Goal: Task Accomplishment & Management: Manage account settings

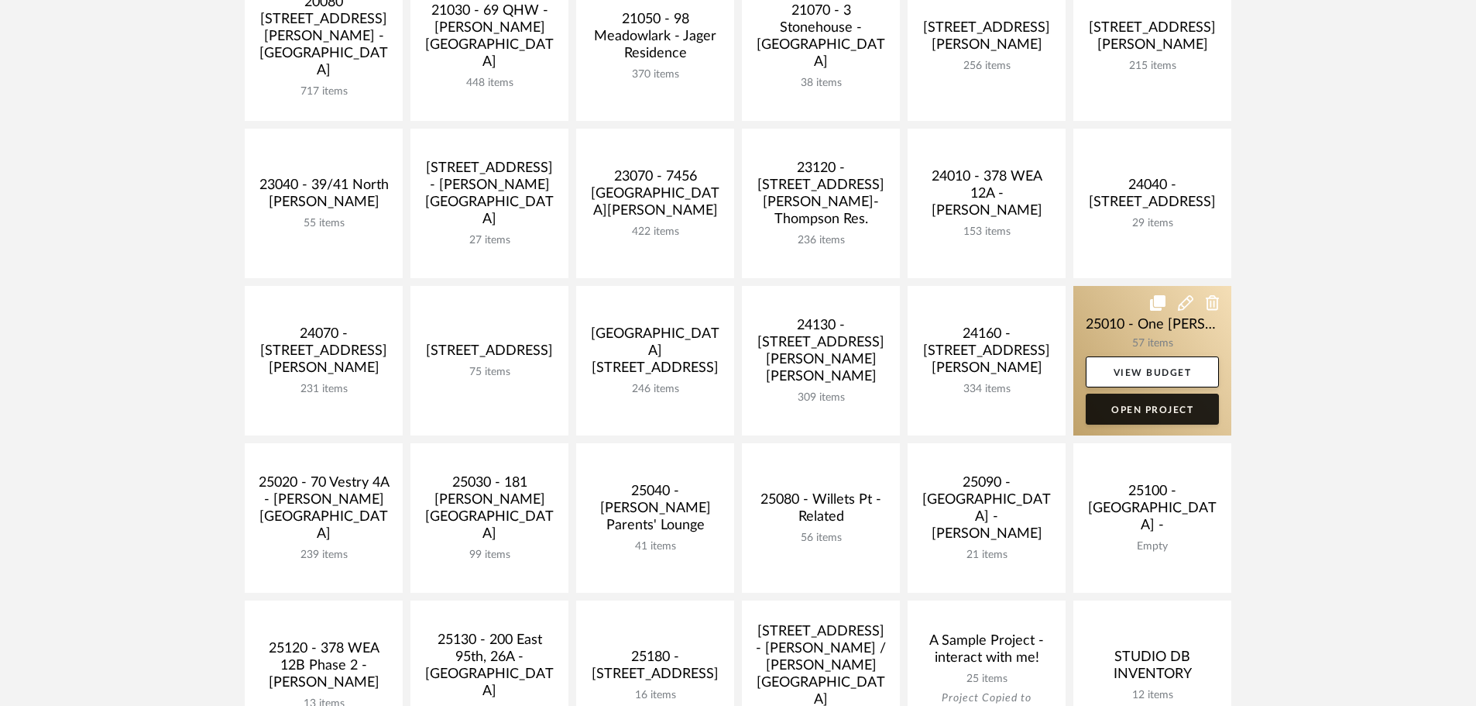
scroll to position [310, 0]
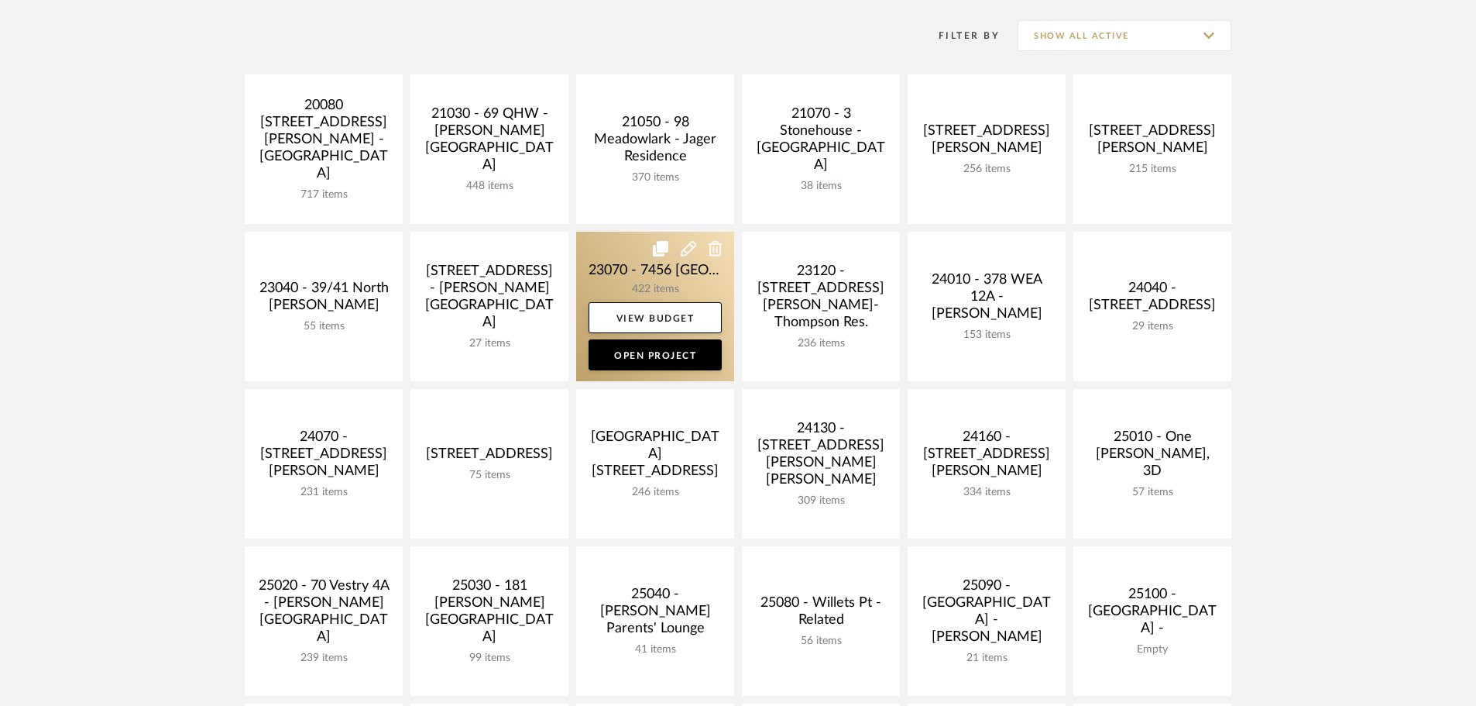
click at [628, 280] on link at bounding box center [655, 307] width 158 height 150
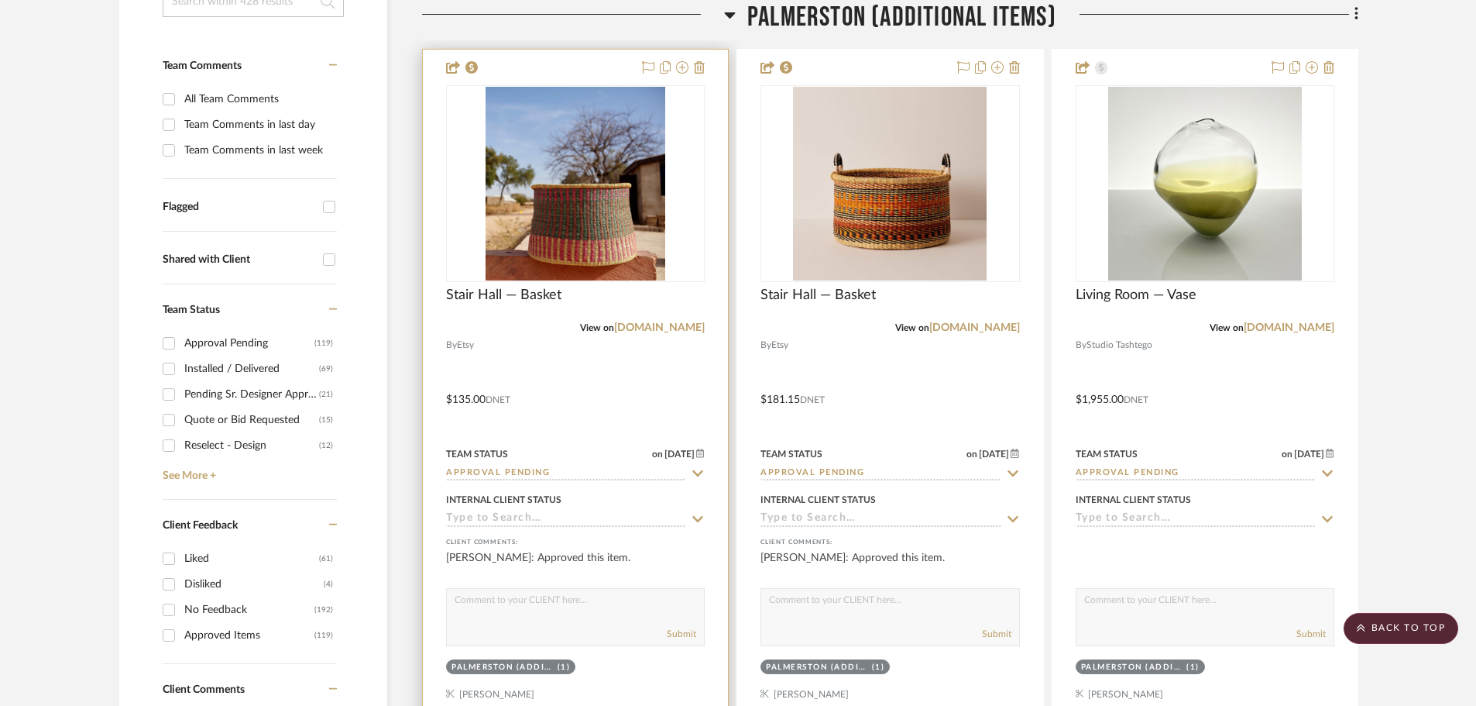
scroll to position [310, 0]
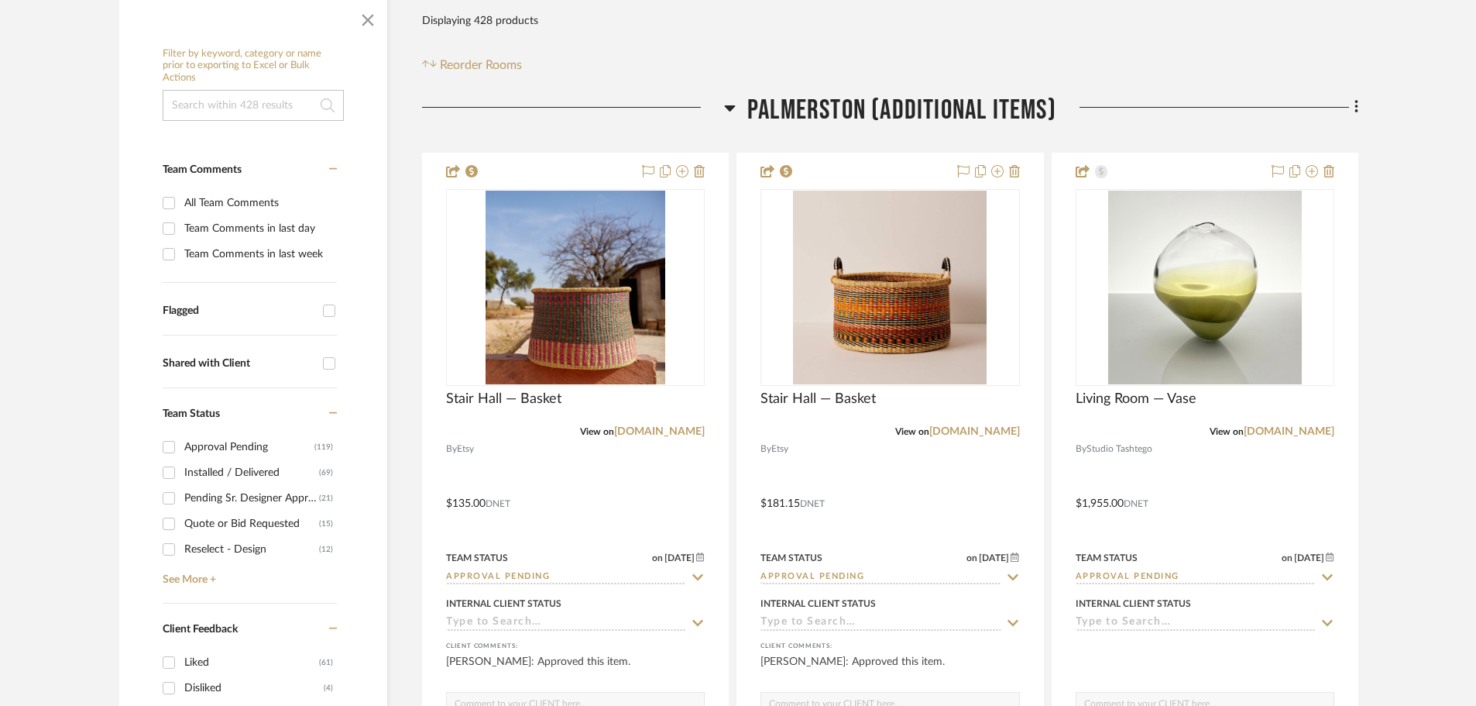
click at [732, 110] on icon at bounding box center [730, 107] width 12 height 19
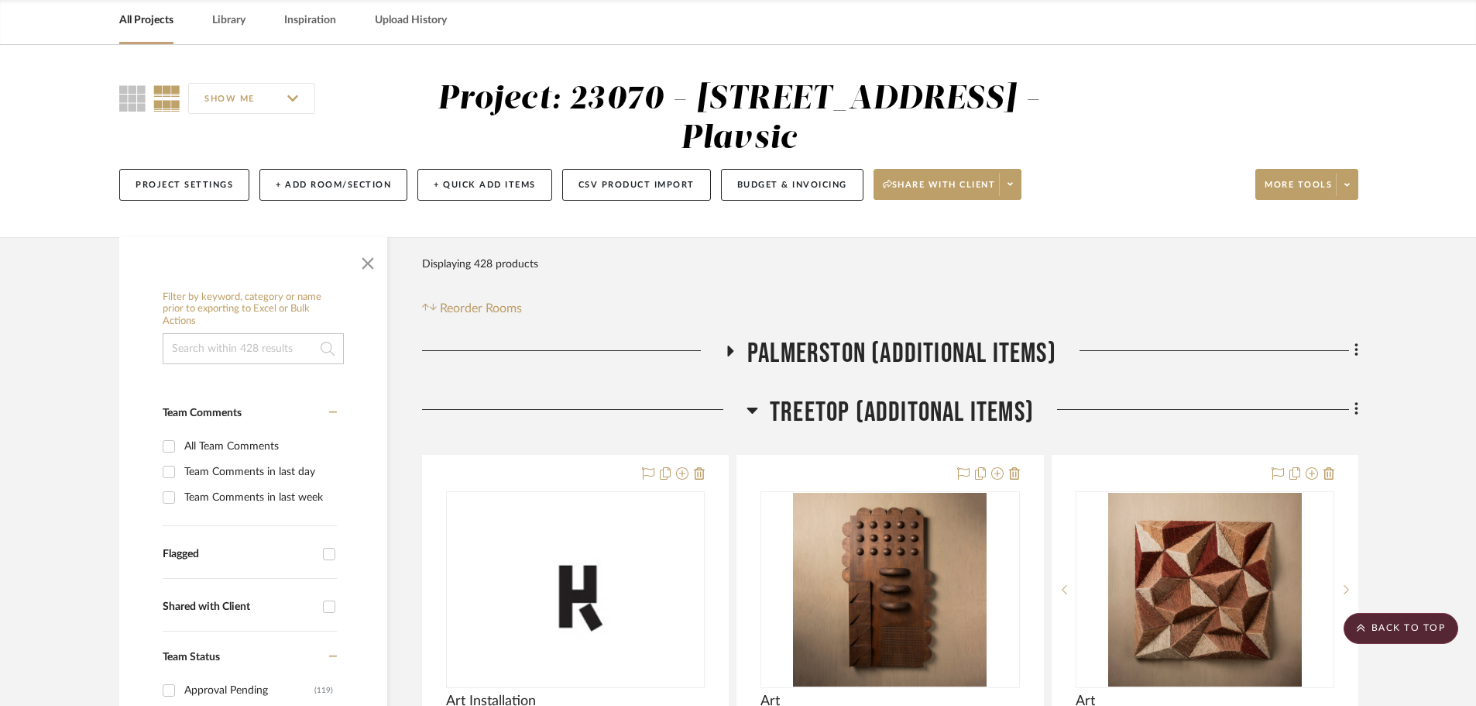
scroll to position [0, 0]
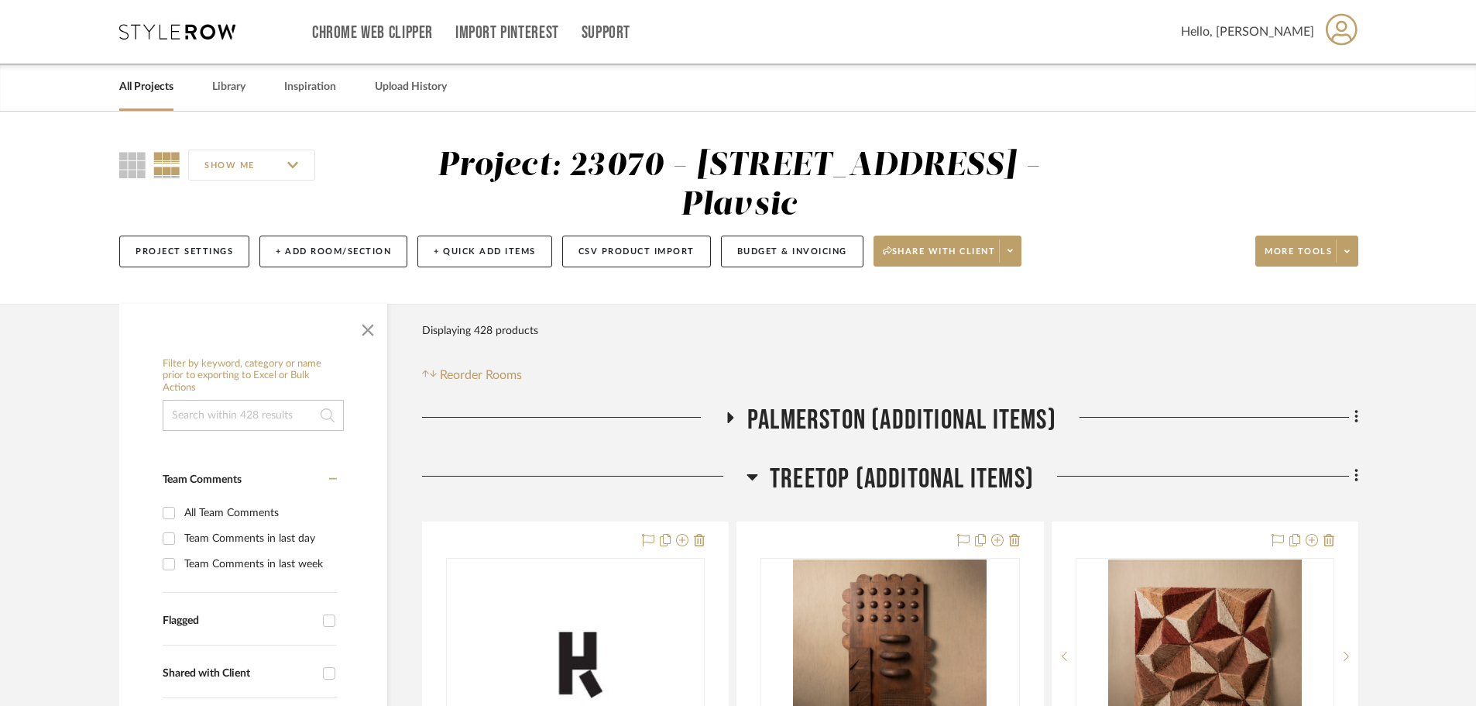
click at [730, 417] on icon at bounding box center [731, 417] width 6 height 11
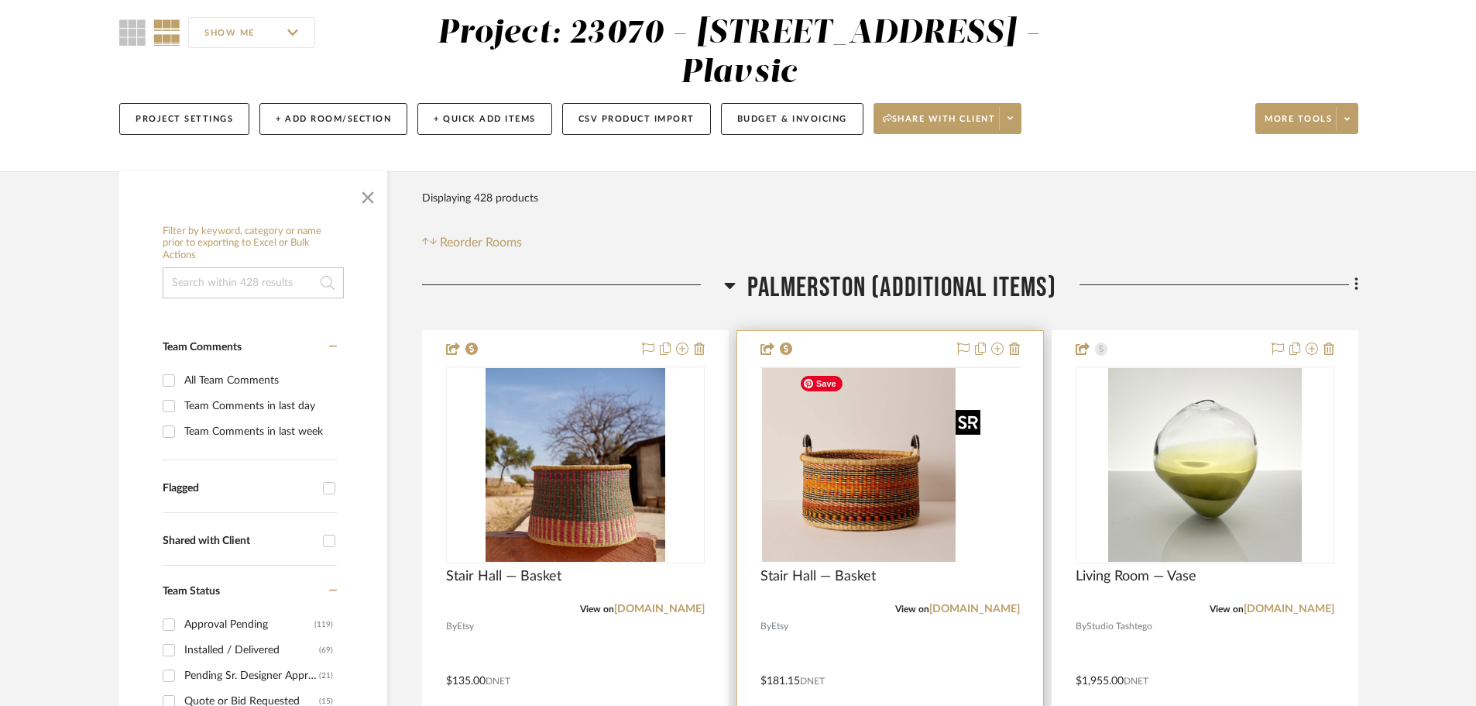
scroll to position [232, 0]
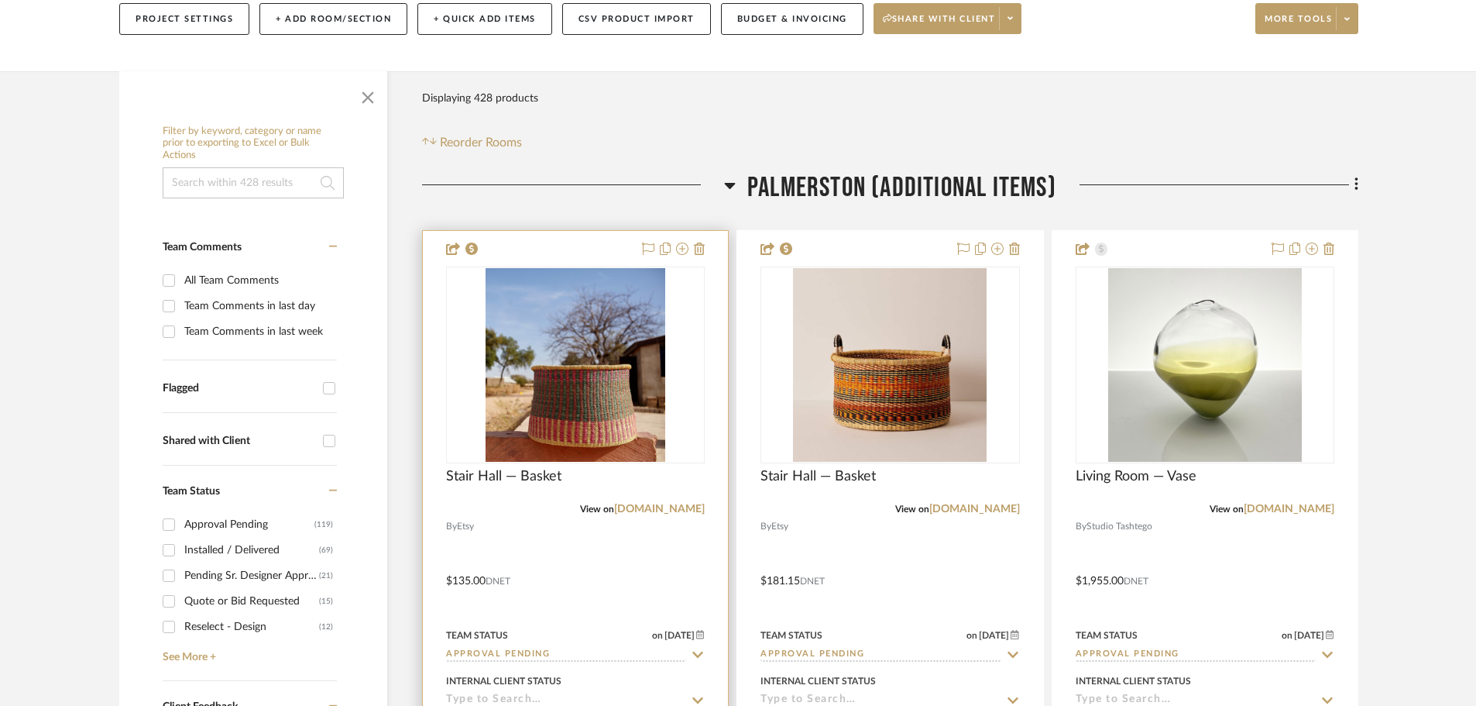
click at [594, 655] on input "Approval Pending" at bounding box center [566, 655] width 240 height 15
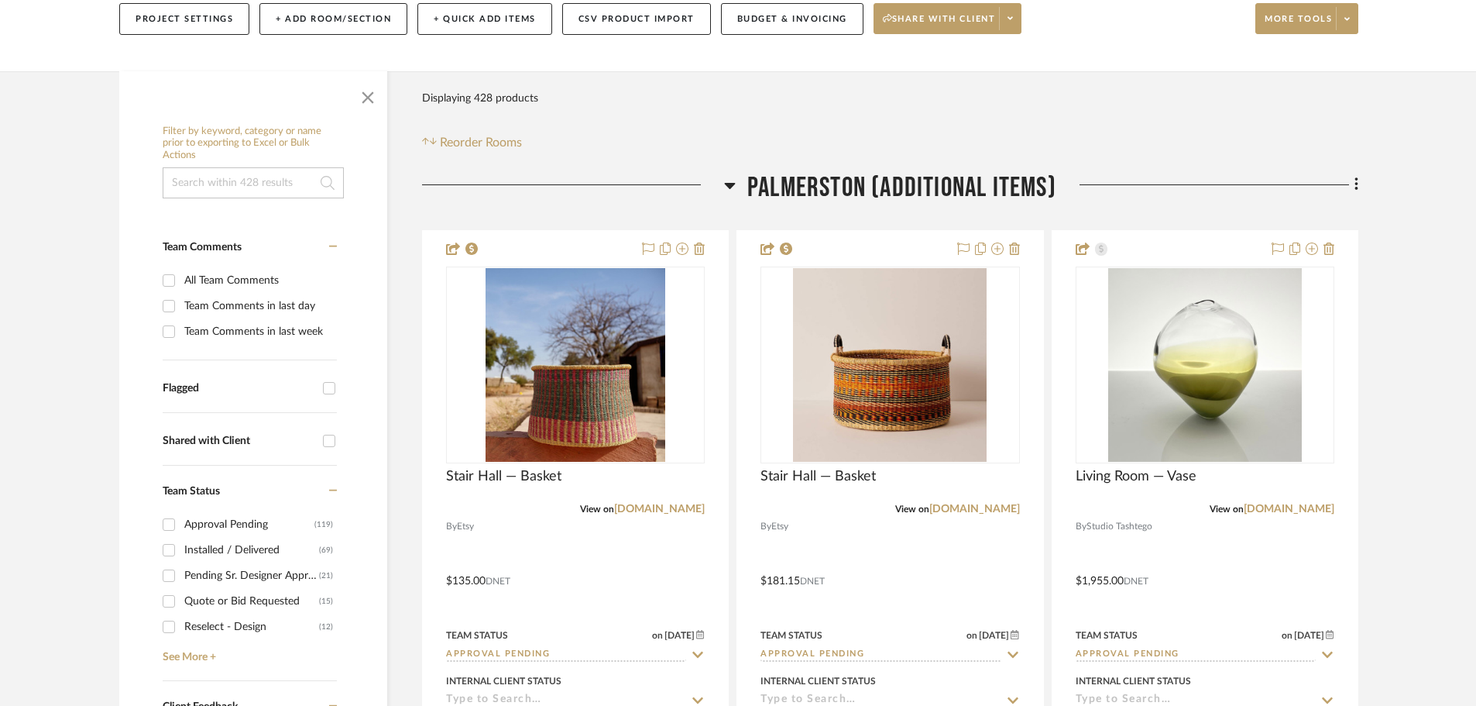
click at [200, 521] on div "Approval Pending" at bounding box center [249, 524] width 130 height 25
click at [181, 521] on input "Approval Pending (119)" at bounding box center [168, 524] width 25 height 25
checkbox input "true"
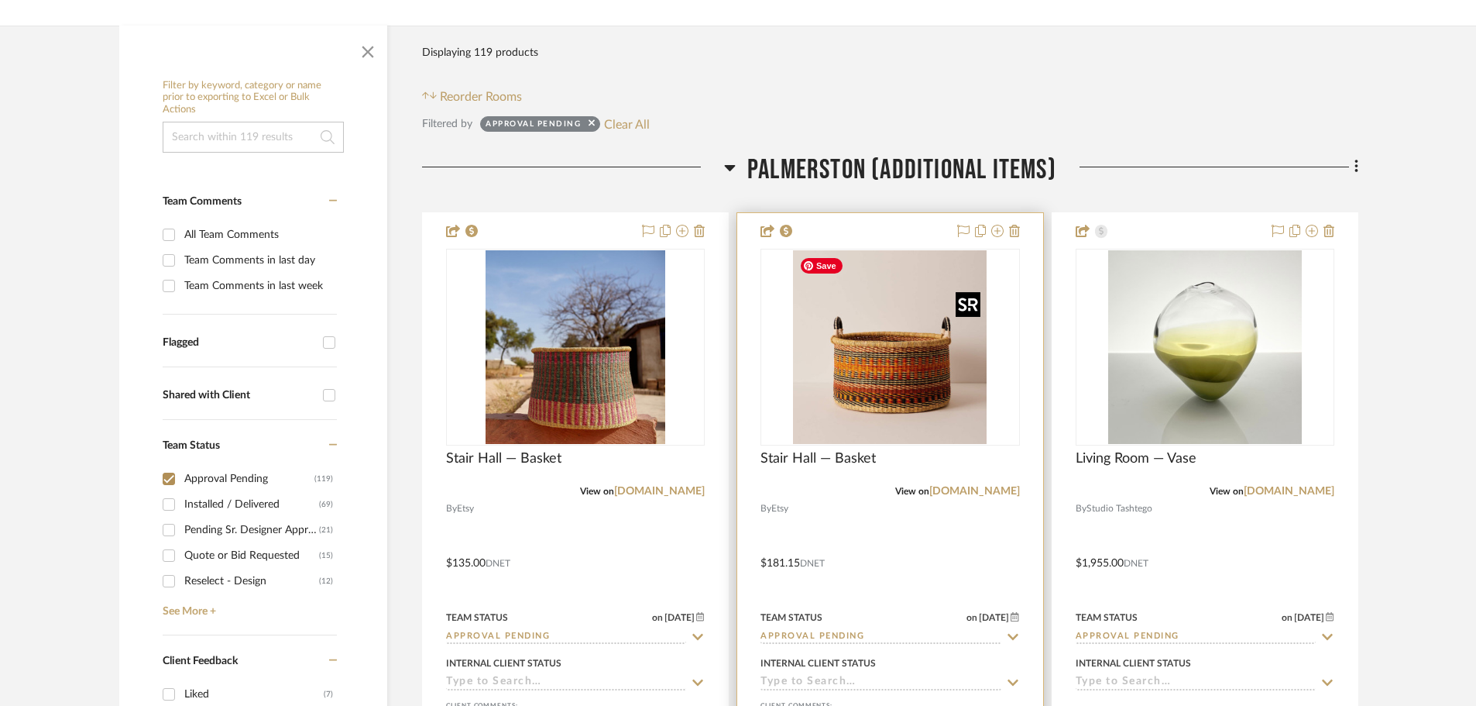
scroll to position [310, 0]
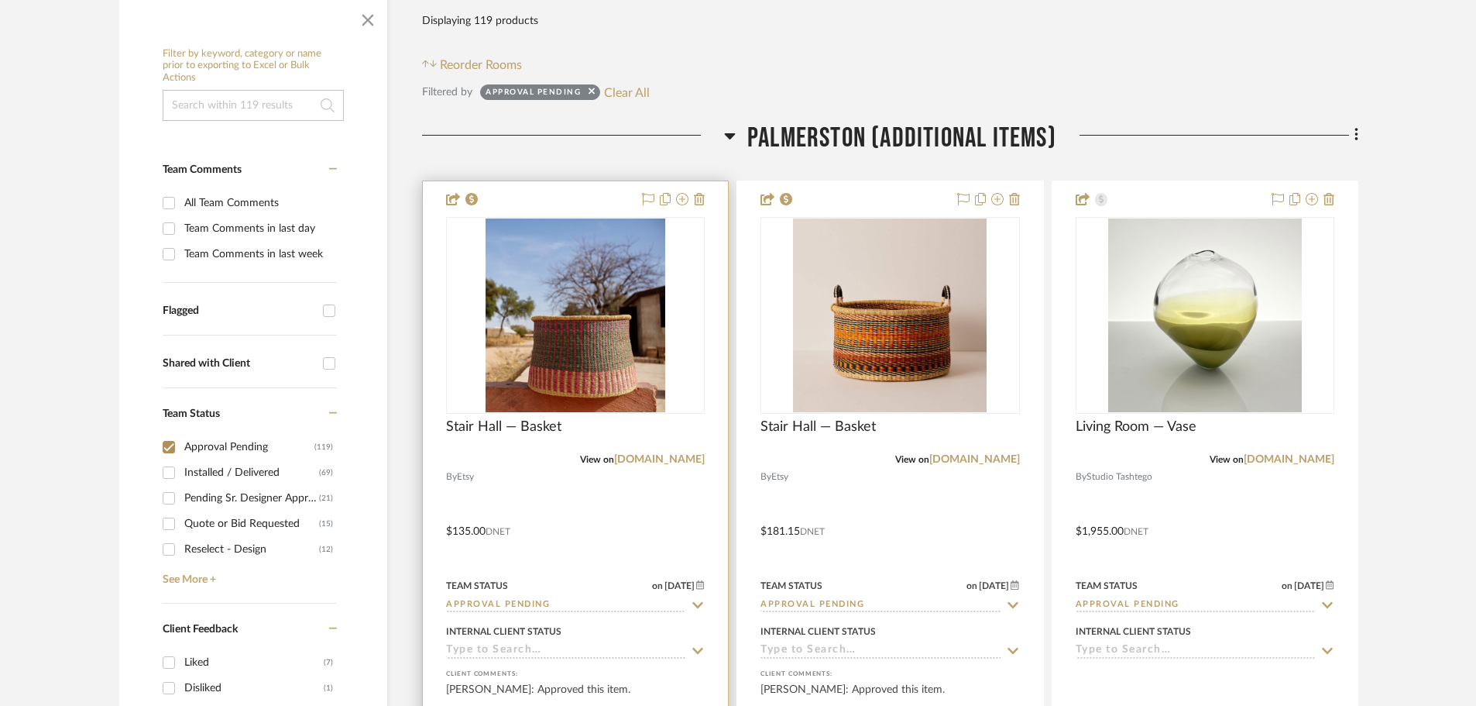
click at [586, 600] on input "Approval Pending" at bounding box center [566, 605] width 240 height 15
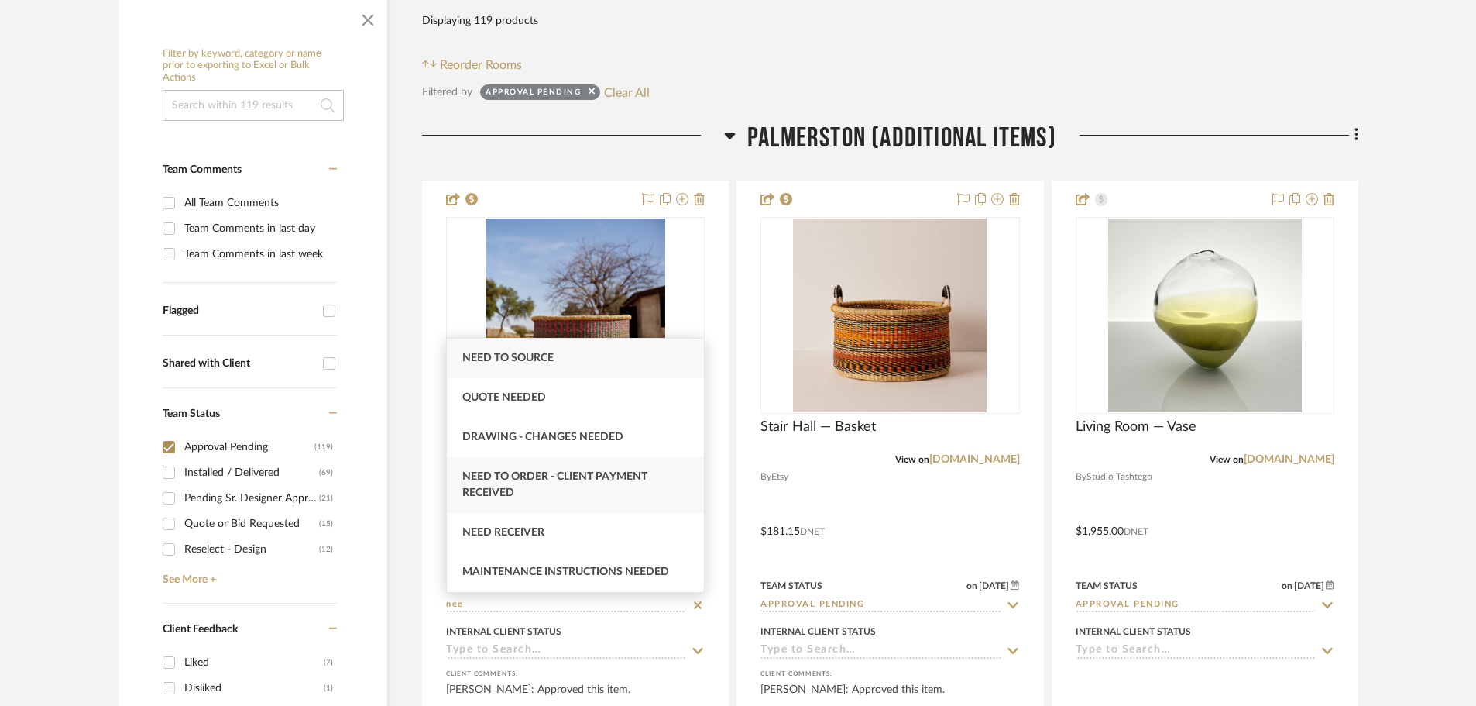
type input "nee"
click at [596, 474] on span "Need to Order - Client Payment Received" at bounding box center [554, 484] width 185 height 27
type input "[DATE]"
type input "Need to Order - Client Payment Received"
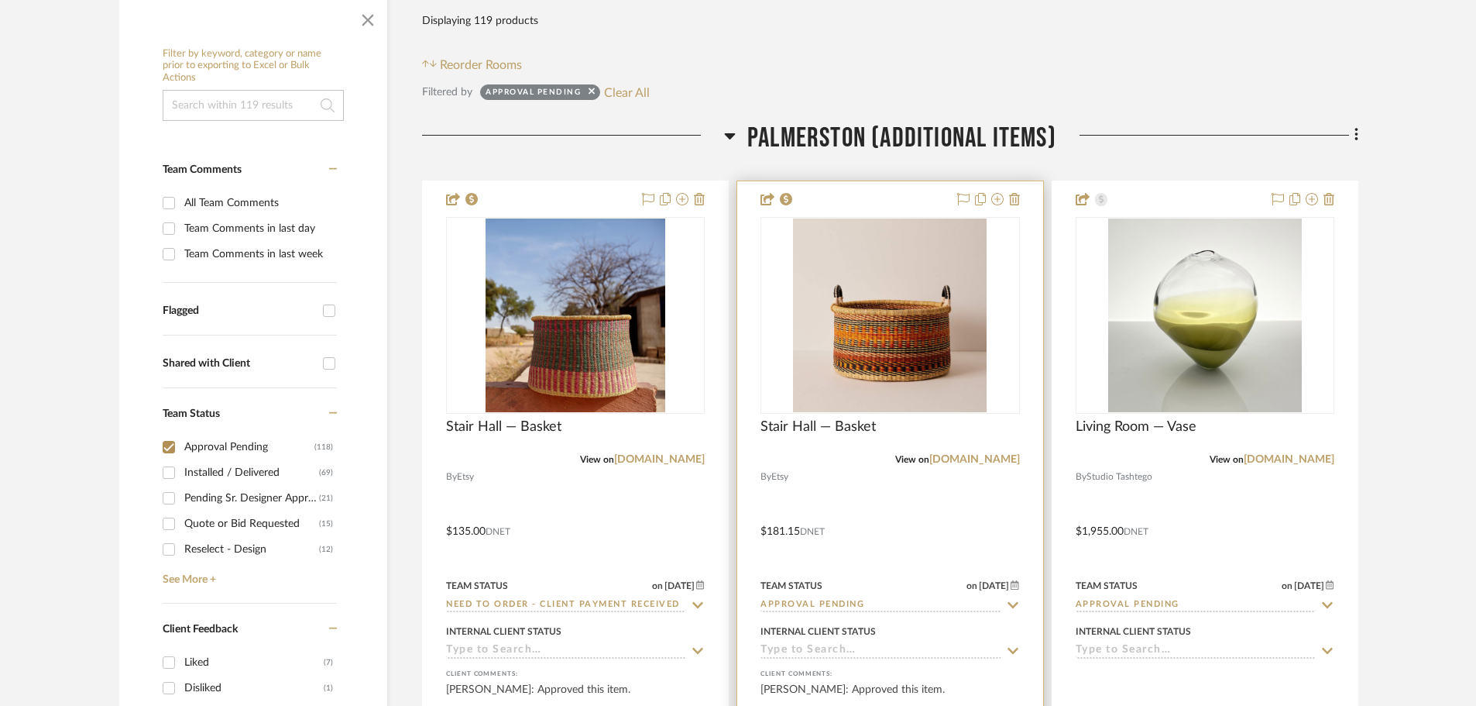
click at [847, 613] on div at bounding box center [889, 520] width 305 height 678
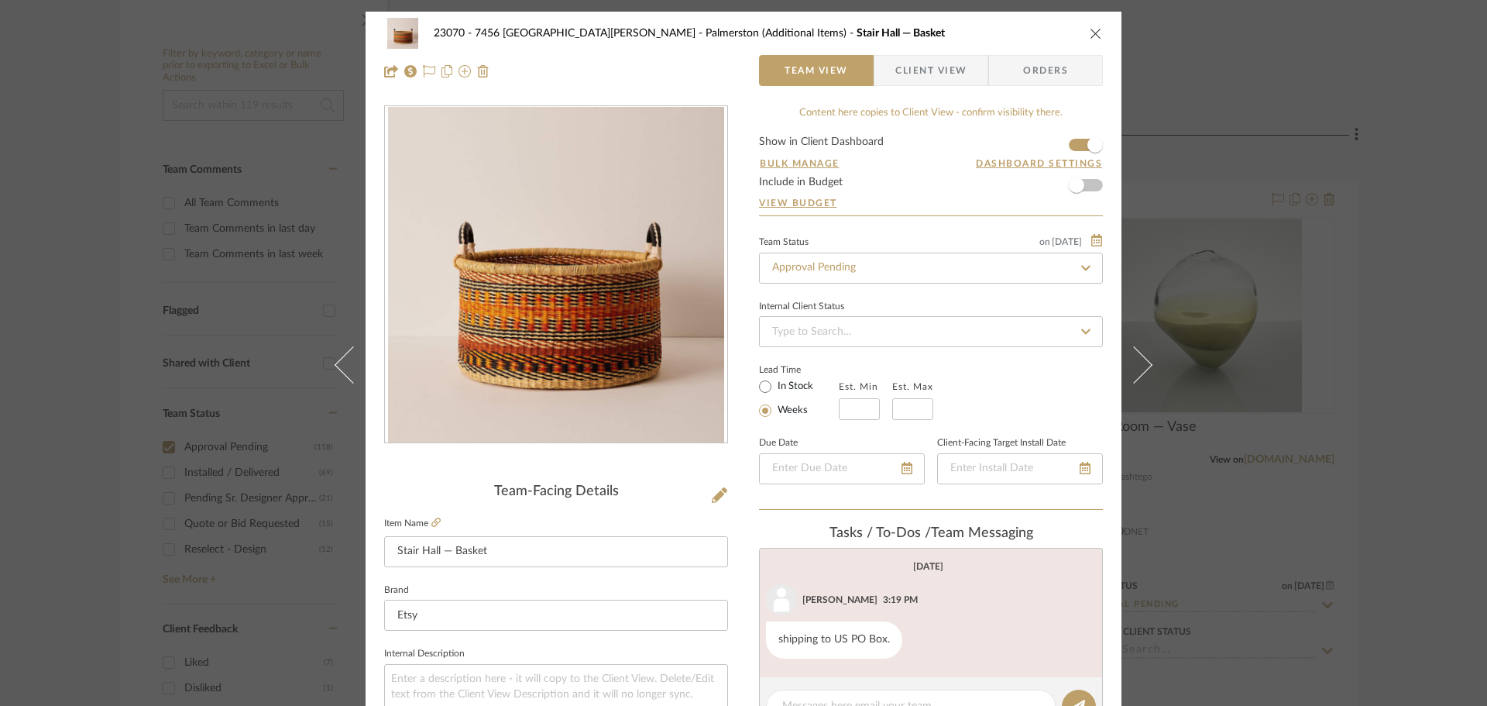
click at [1324, 418] on div "23070 - 7456 Treetop [PERSON_NAME] Palmerston (Additional Items) Stair Hall — B…" at bounding box center [743, 353] width 1487 height 706
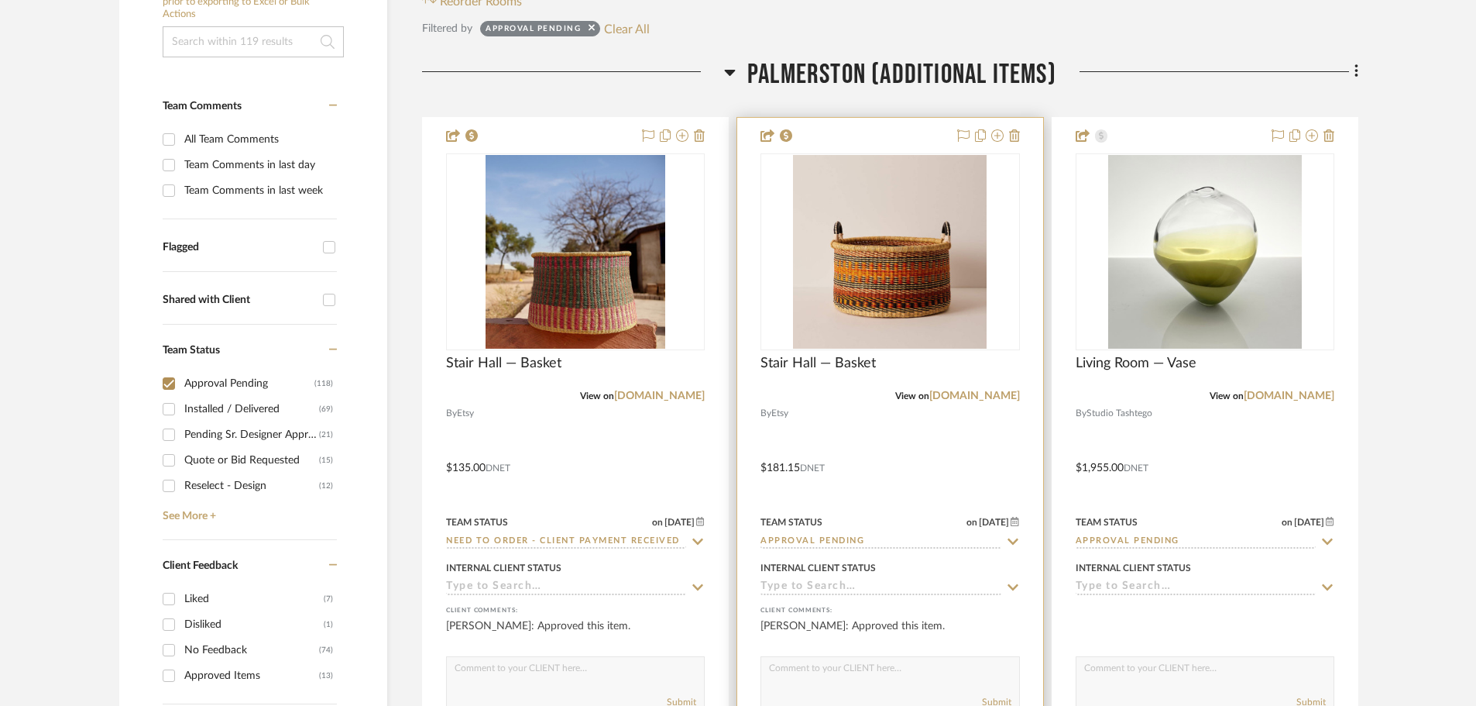
scroll to position [387, 0]
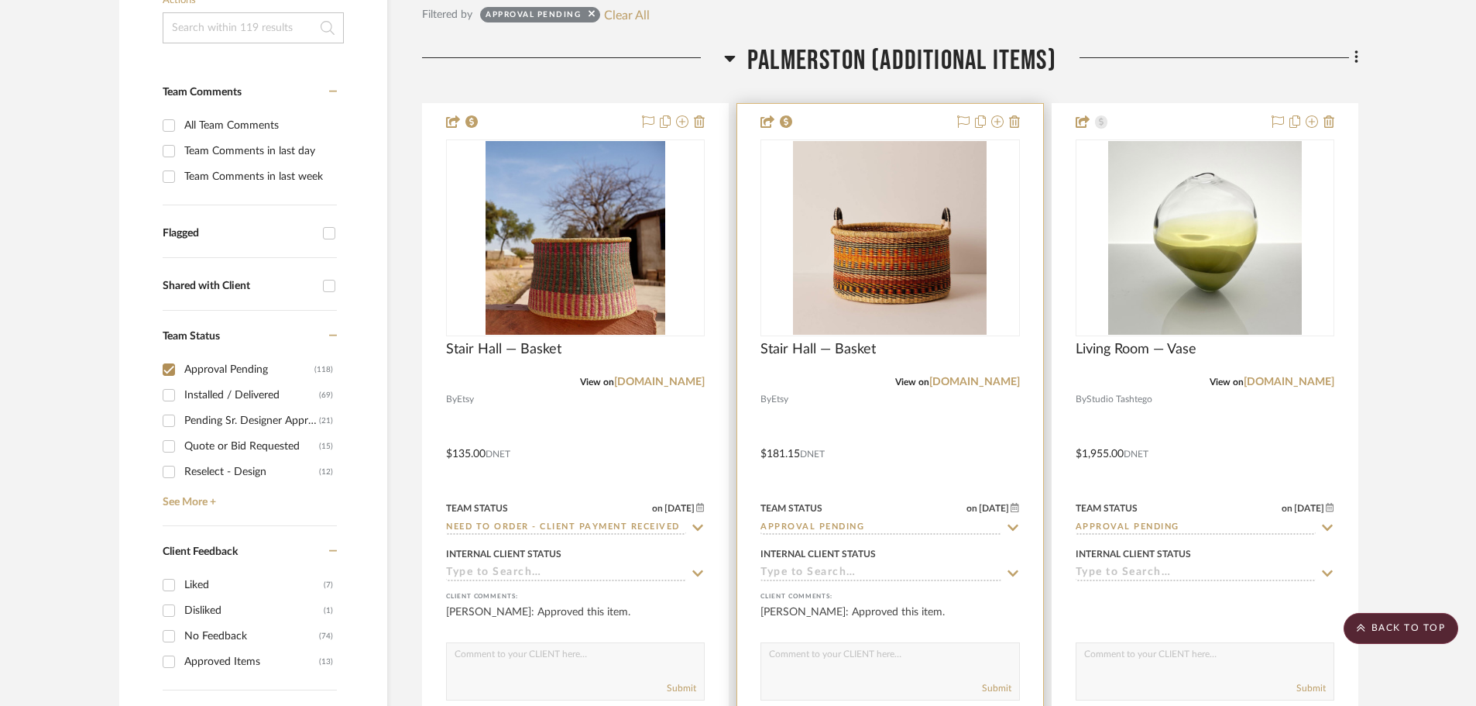
click at [806, 530] on input "Approval Pending" at bounding box center [881, 528] width 240 height 15
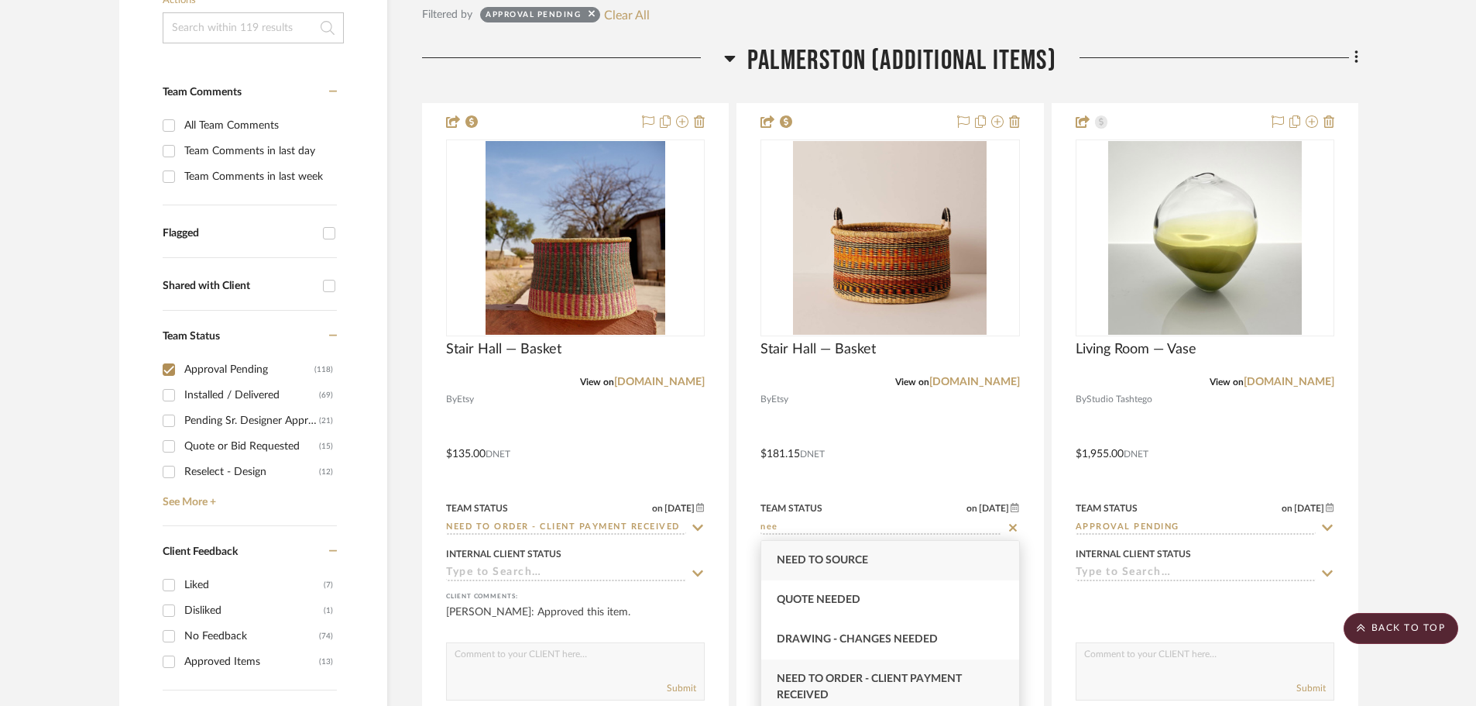
type input "nee"
click at [884, 679] on span "Need to Order - Client Payment Received" at bounding box center [869, 686] width 185 height 27
type input "[DATE]"
type input "Need to Order - Client Payment Received"
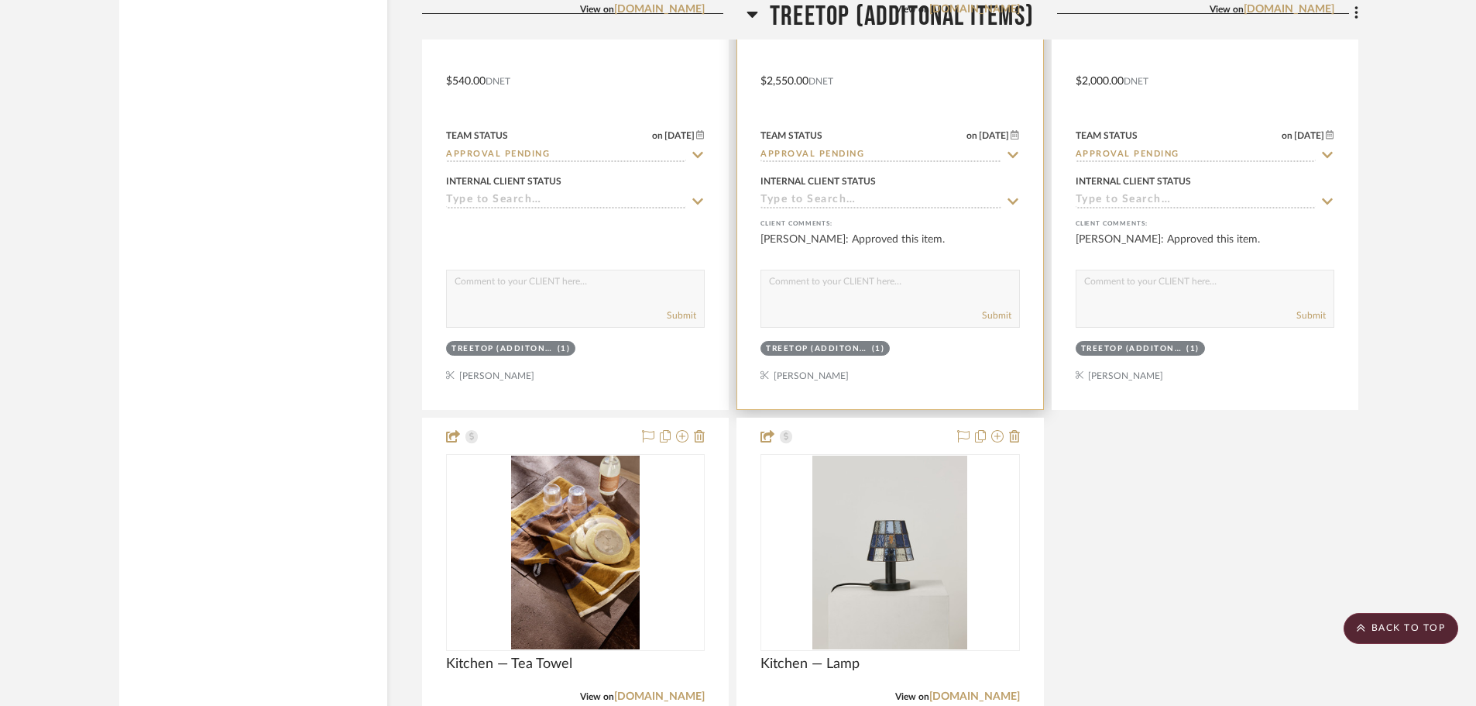
scroll to position [3331, 0]
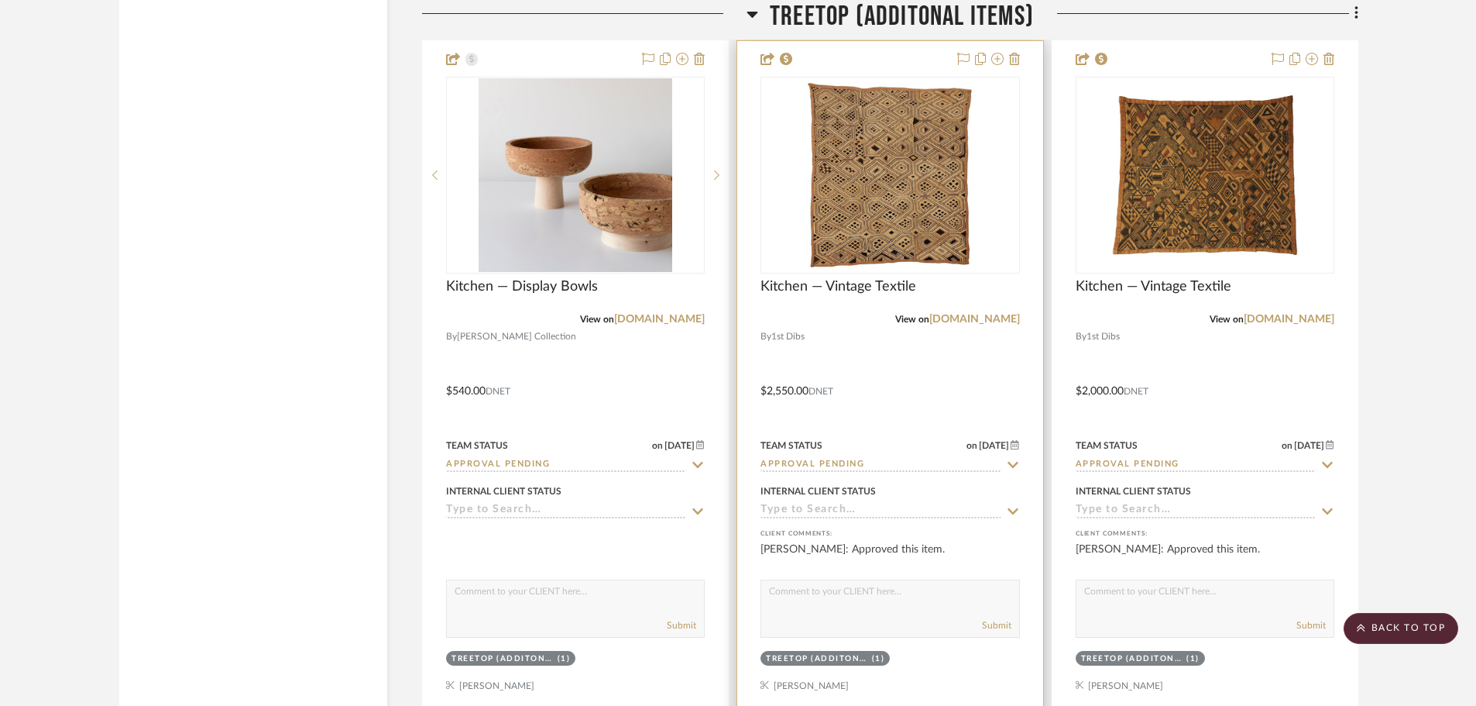
click at [879, 467] on input "Approval Pending" at bounding box center [881, 465] width 240 height 15
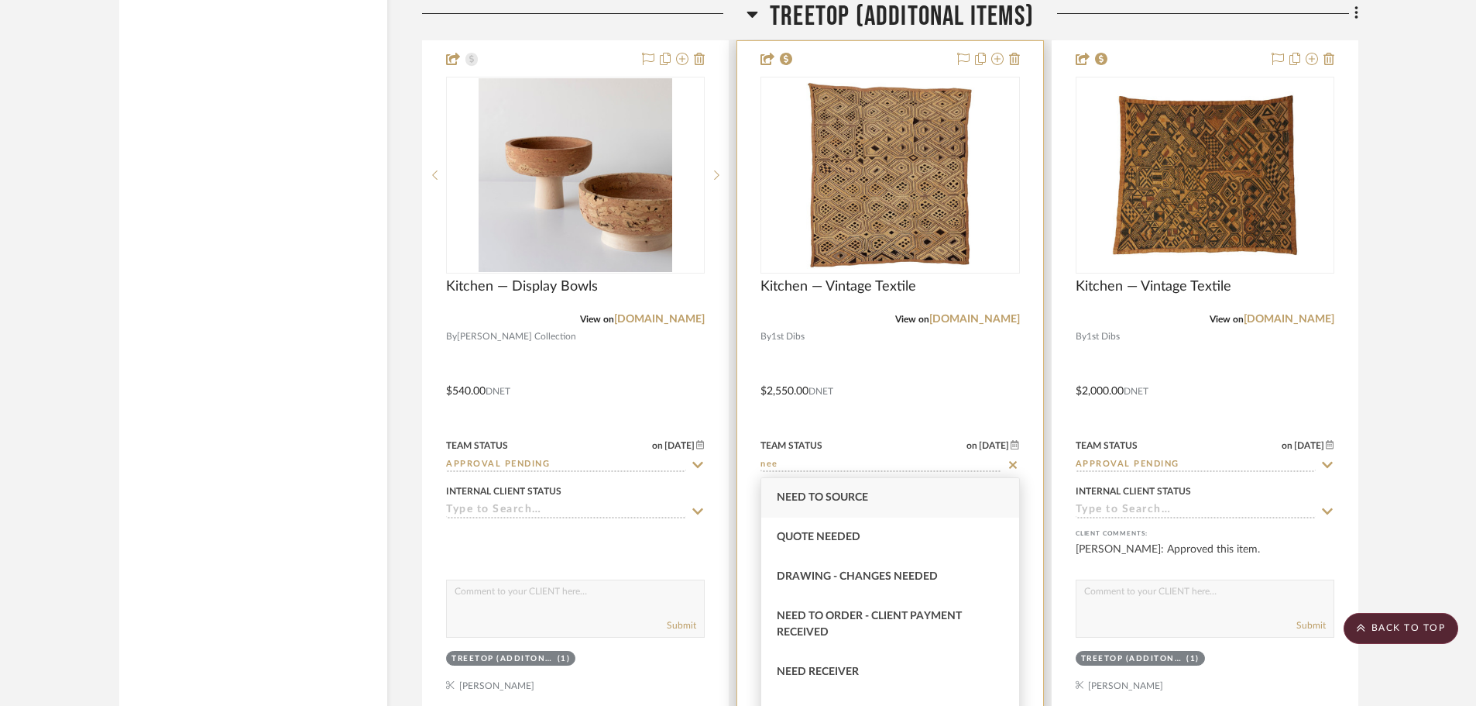
type input "nee"
click at [925, 614] on span "Need to Order - Client Payment Received" at bounding box center [869, 623] width 185 height 27
type input "[DATE]"
type input "Need to Order - Client Payment Received"
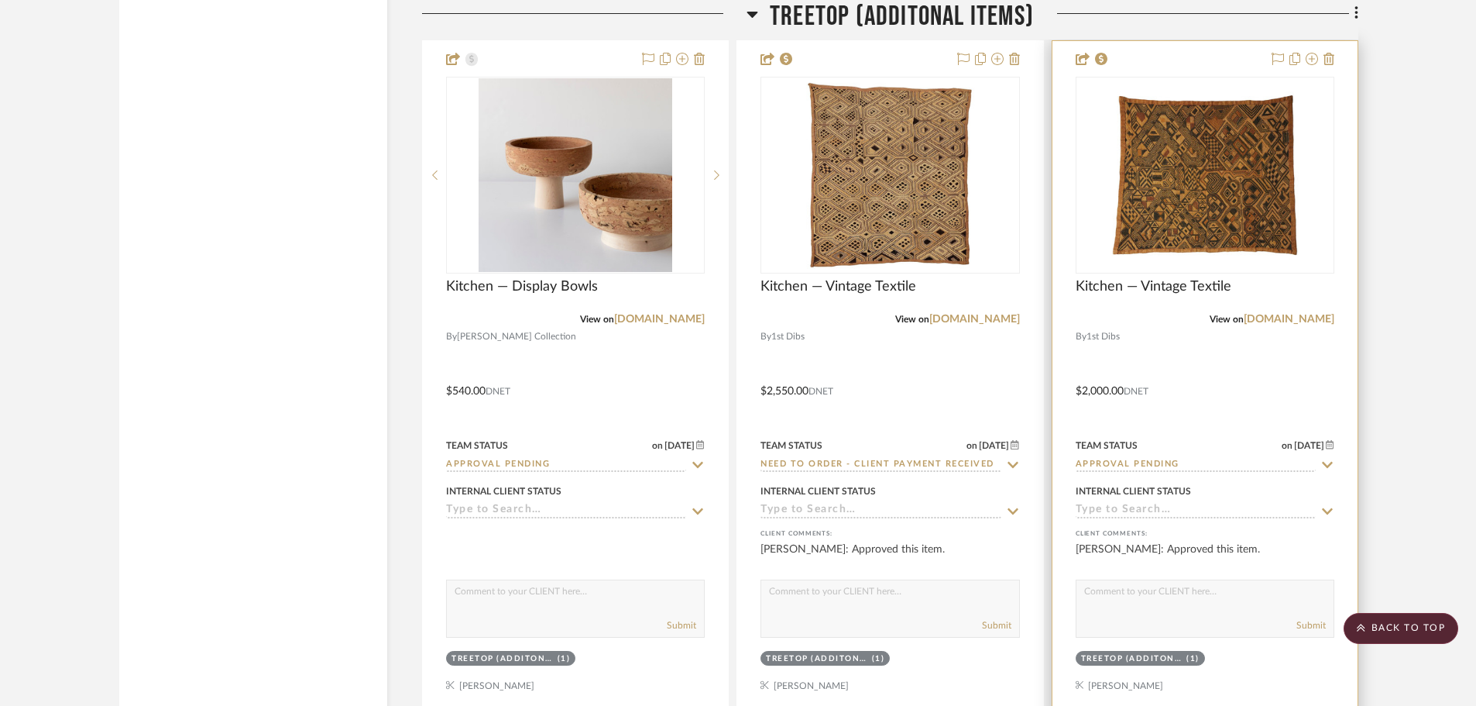
click at [1122, 462] on input "Approval Pending" at bounding box center [1196, 465] width 240 height 15
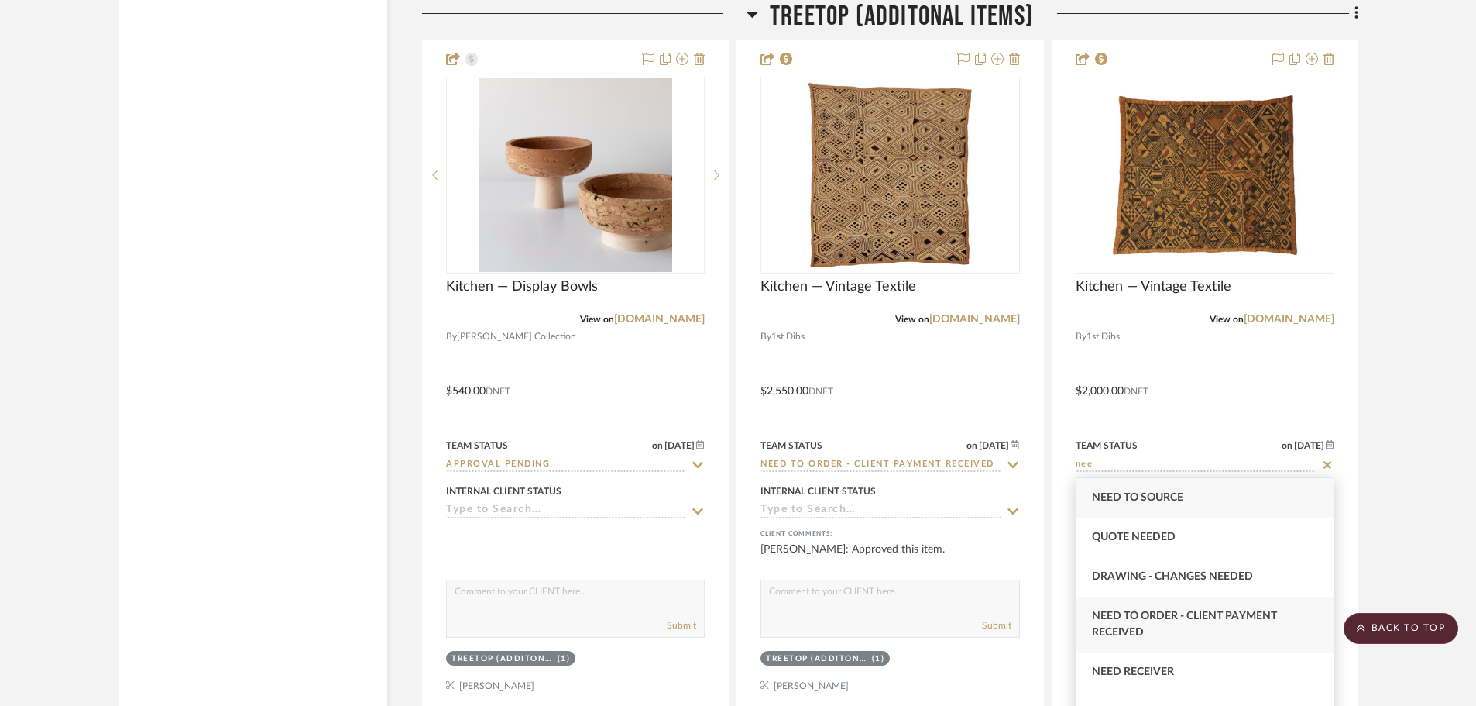
type input "nee"
click at [1192, 621] on span "Need to Order - Client Payment Received" at bounding box center [1184, 623] width 185 height 27
type input "[DATE]"
type input "Need to Order - Client Payment Received"
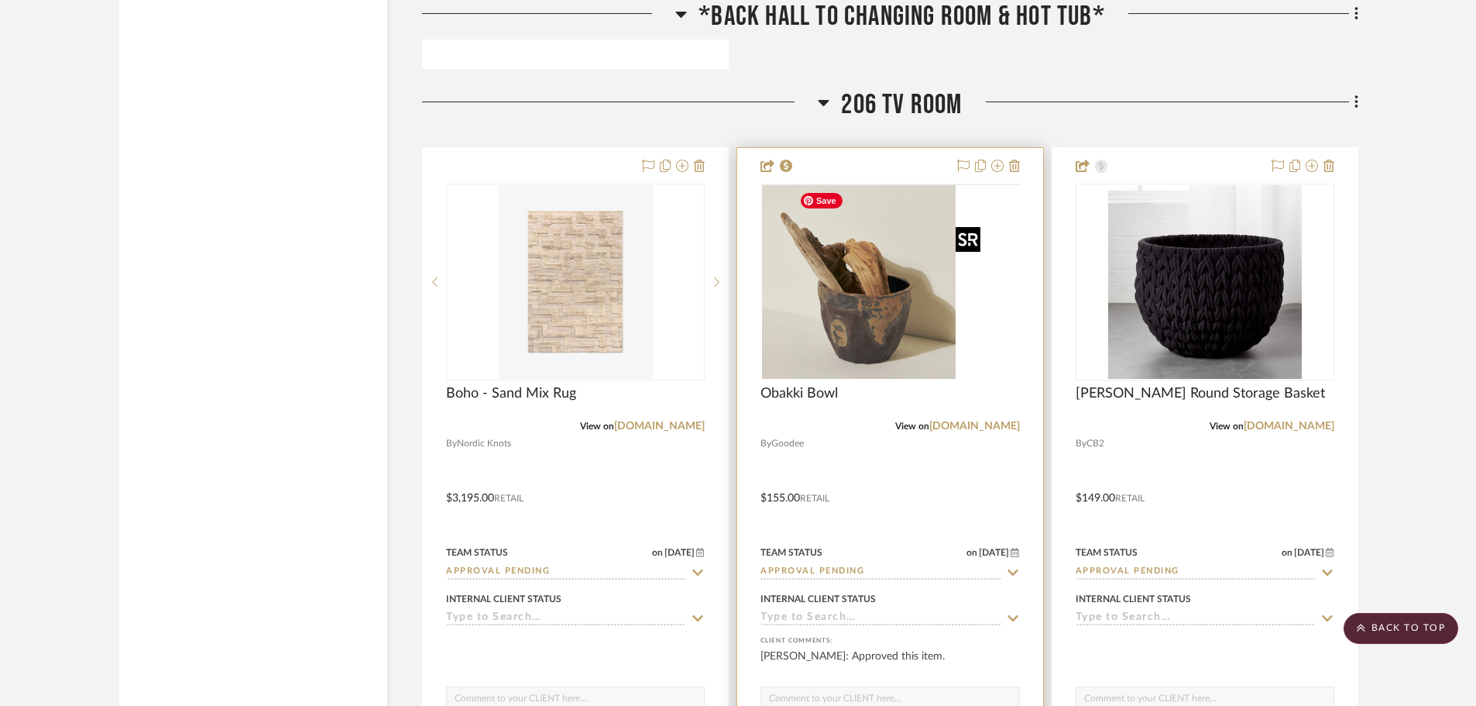
scroll to position [6352, 0]
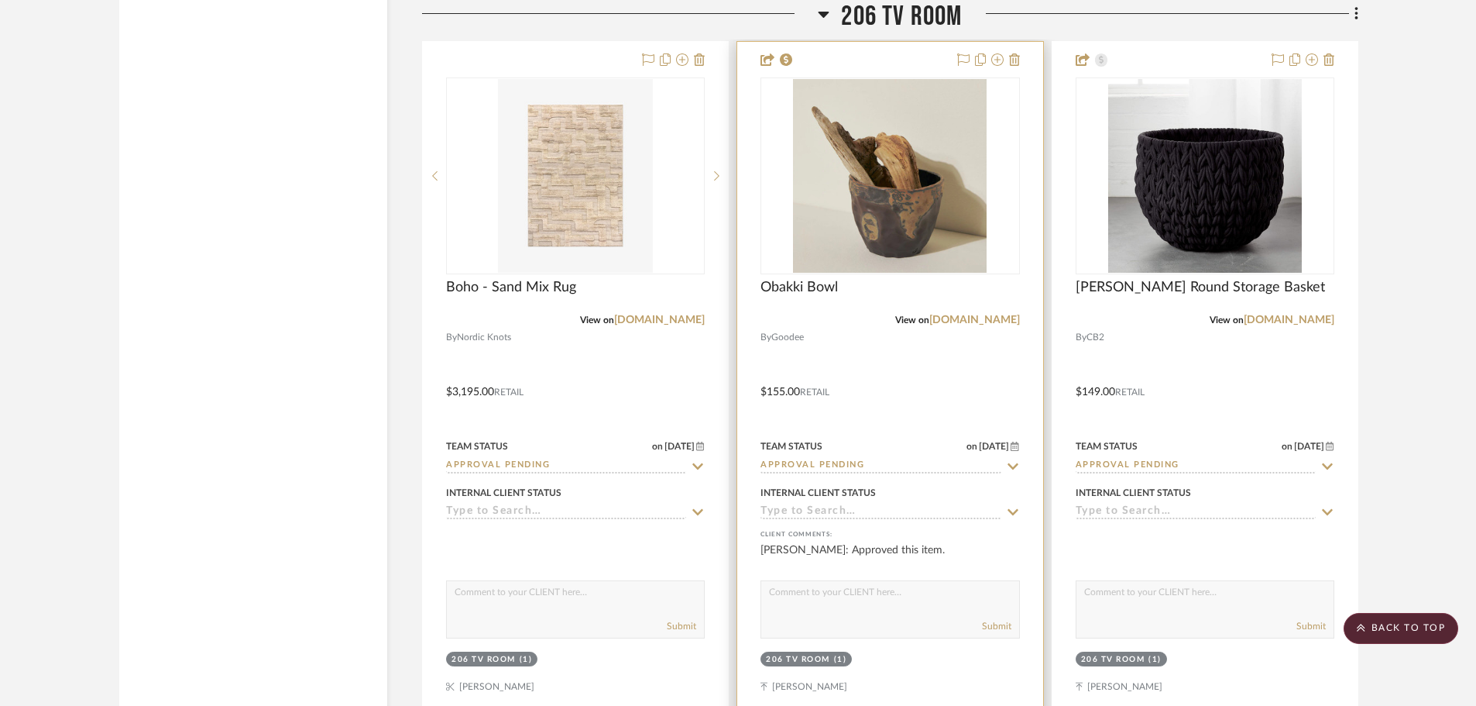
click at [845, 464] on input "Approval Pending" at bounding box center [881, 466] width 240 height 15
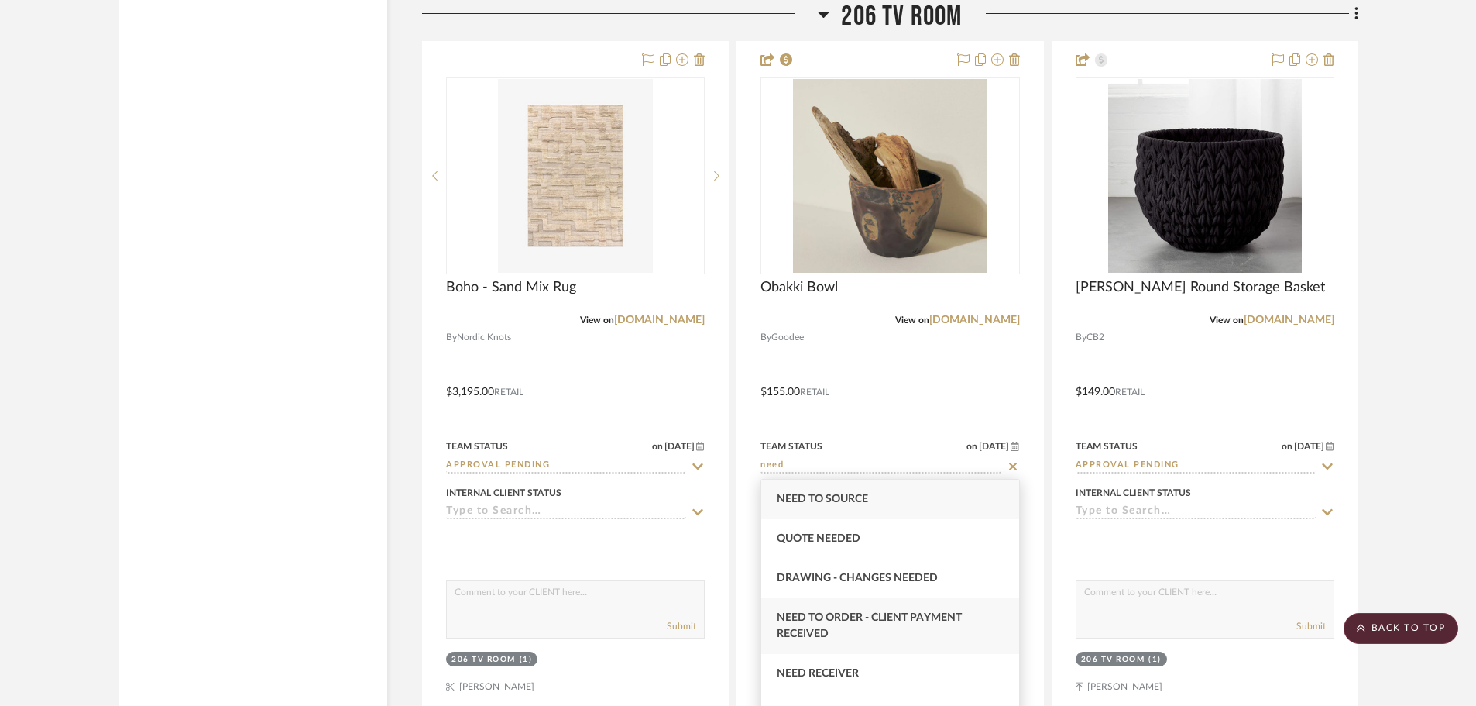
type input "need"
click at [868, 620] on span "Need to Order - Client Payment Received" at bounding box center [869, 625] width 185 height 27
type input "[DATE]"
type input "Need to Order - Client Payment Received"
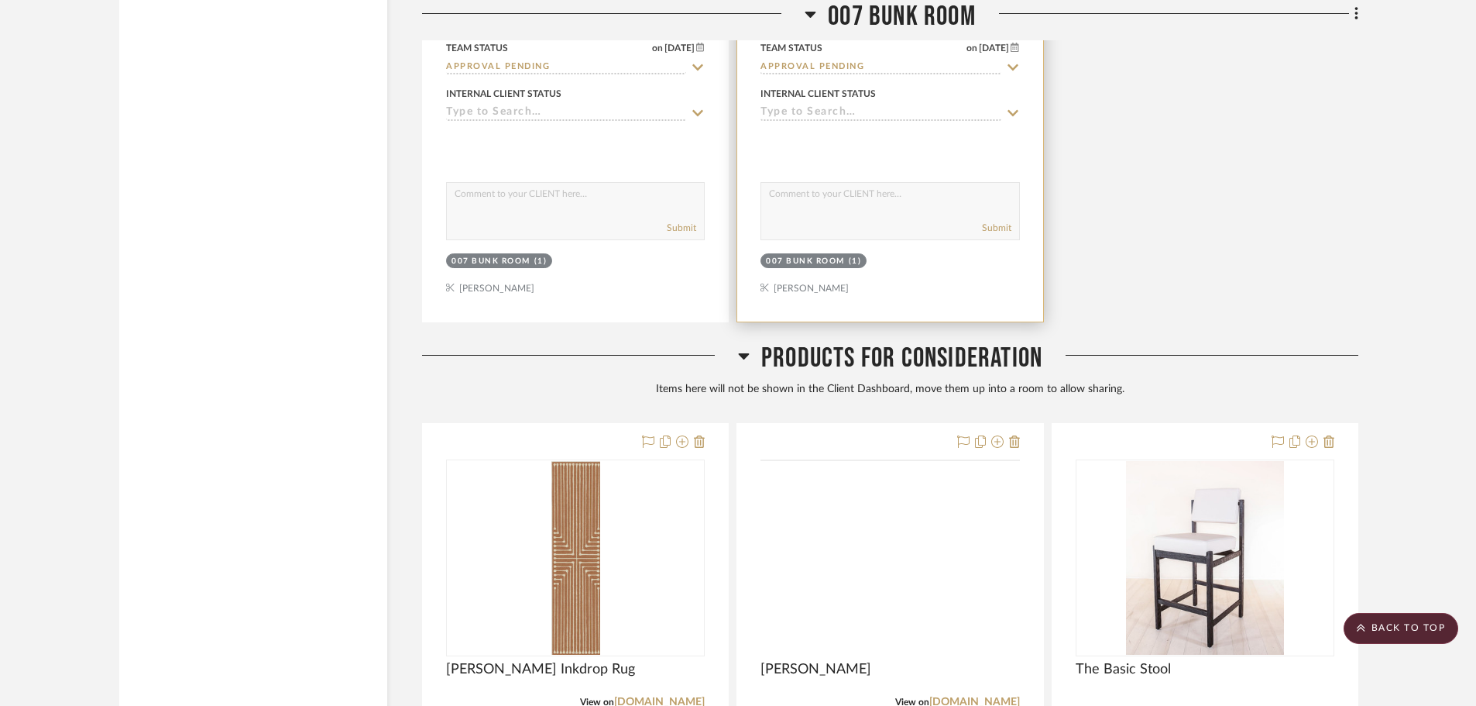
scroll to position [18437, 0]
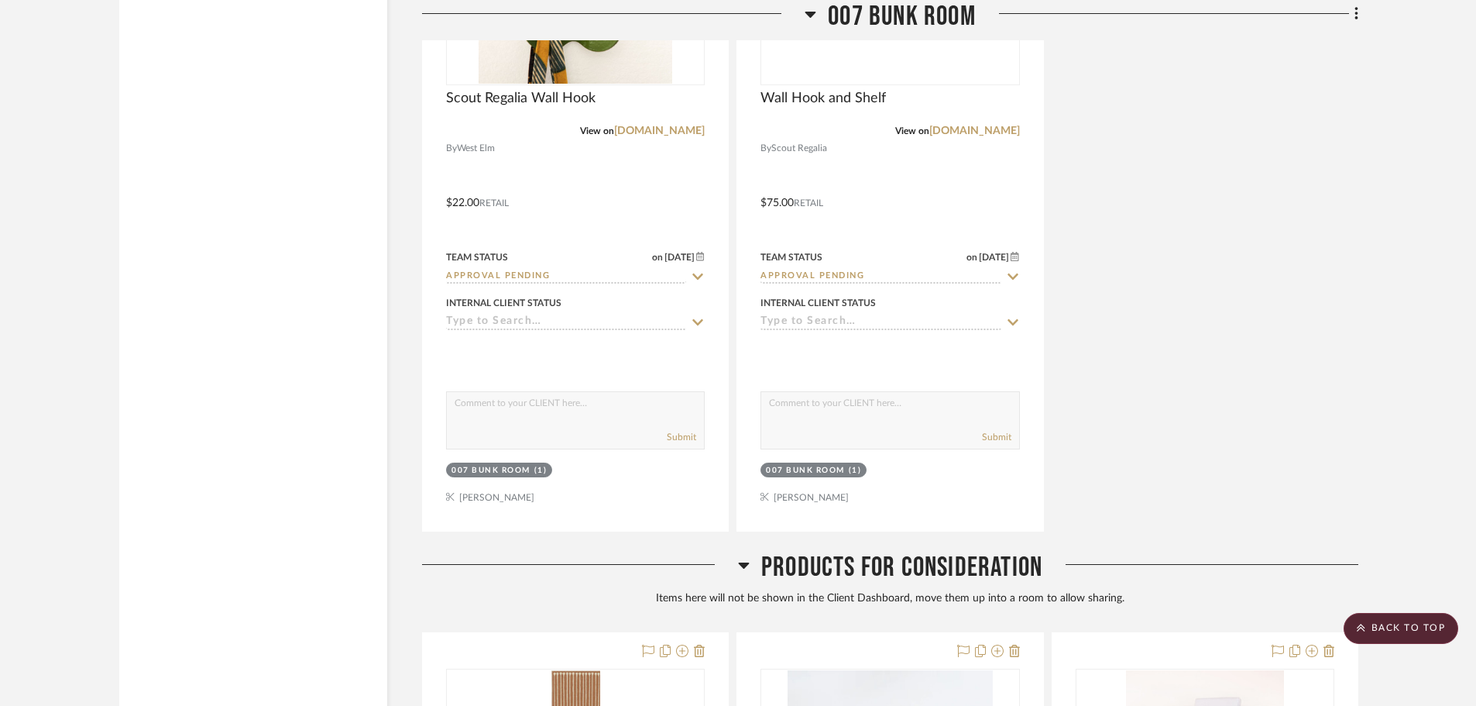
click at [748, 566] on icon at bounding box center [744, 564] width 12 height 19
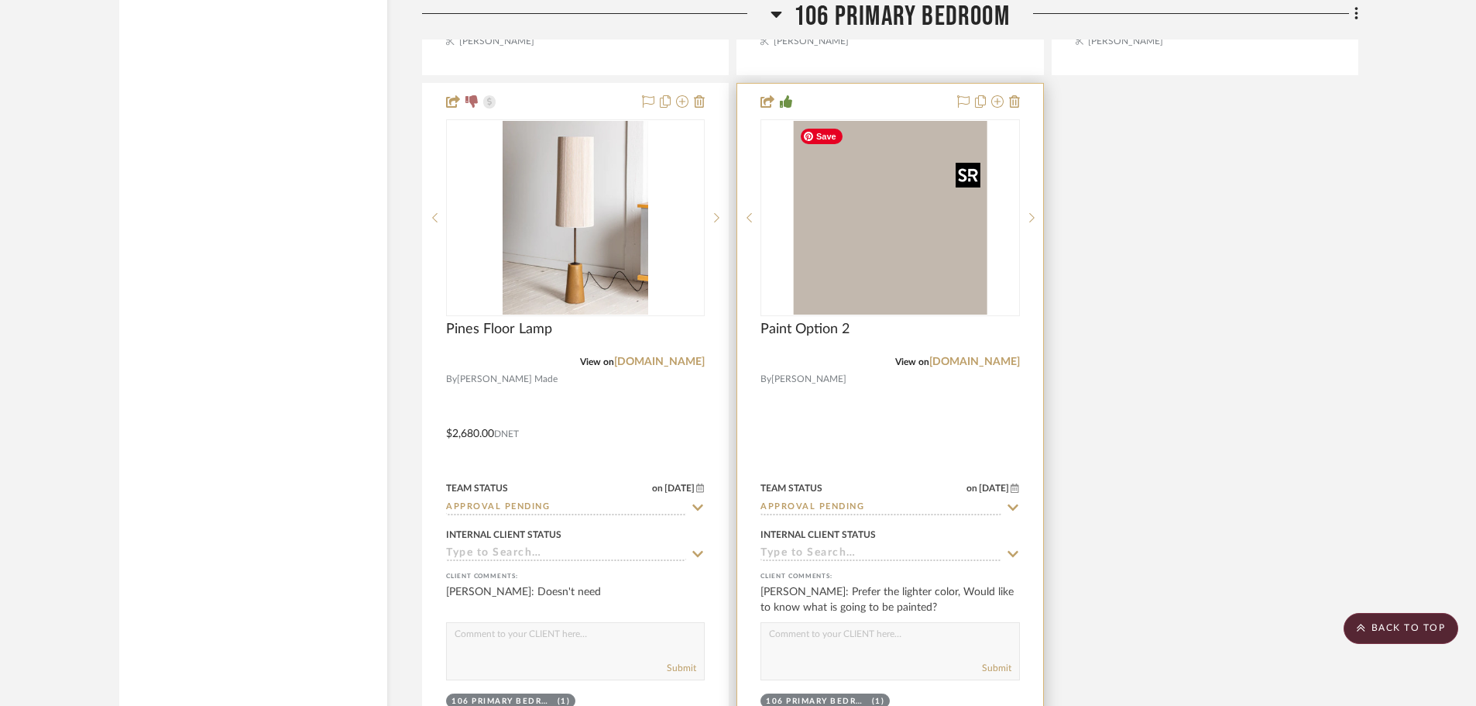
scroll to position [12267, 0]
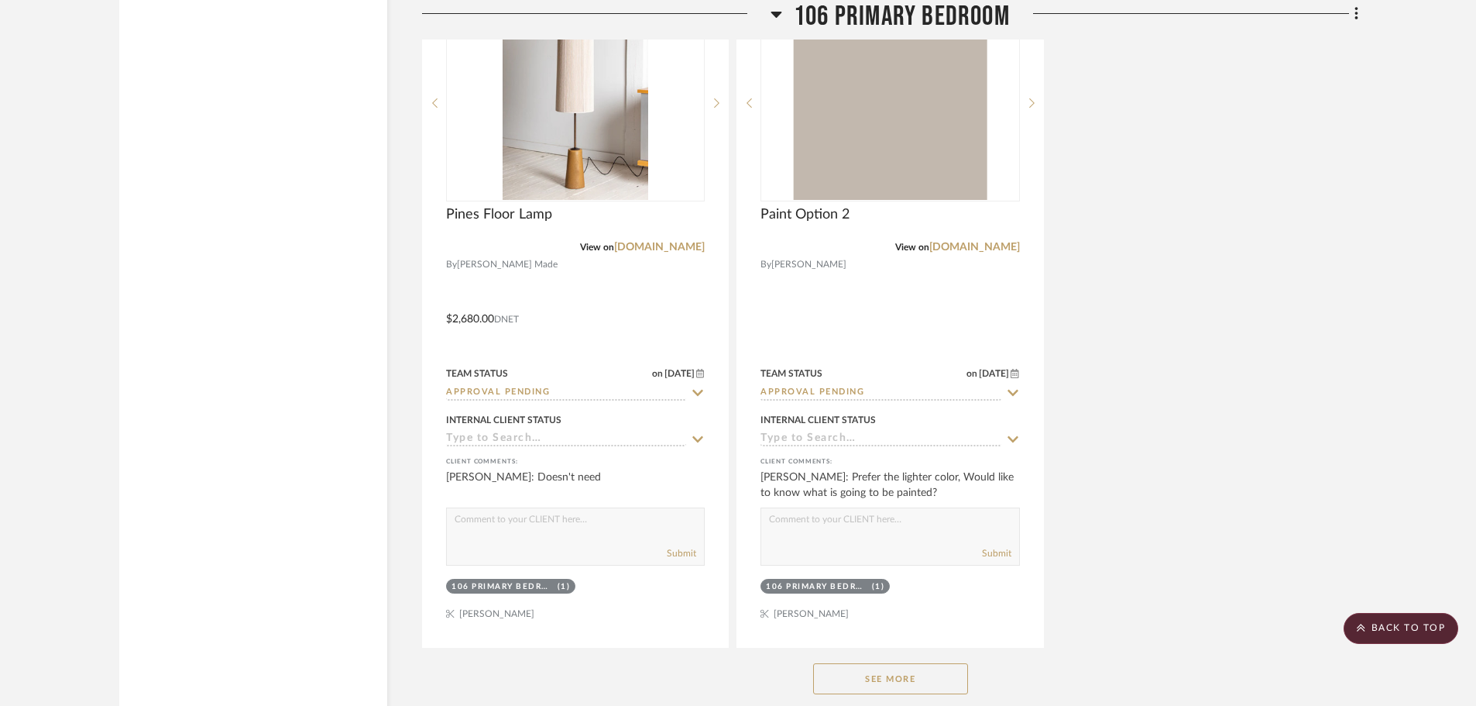
click at [890, 672] on button "See More" at bounding box center [890, 678] width 155 height 31
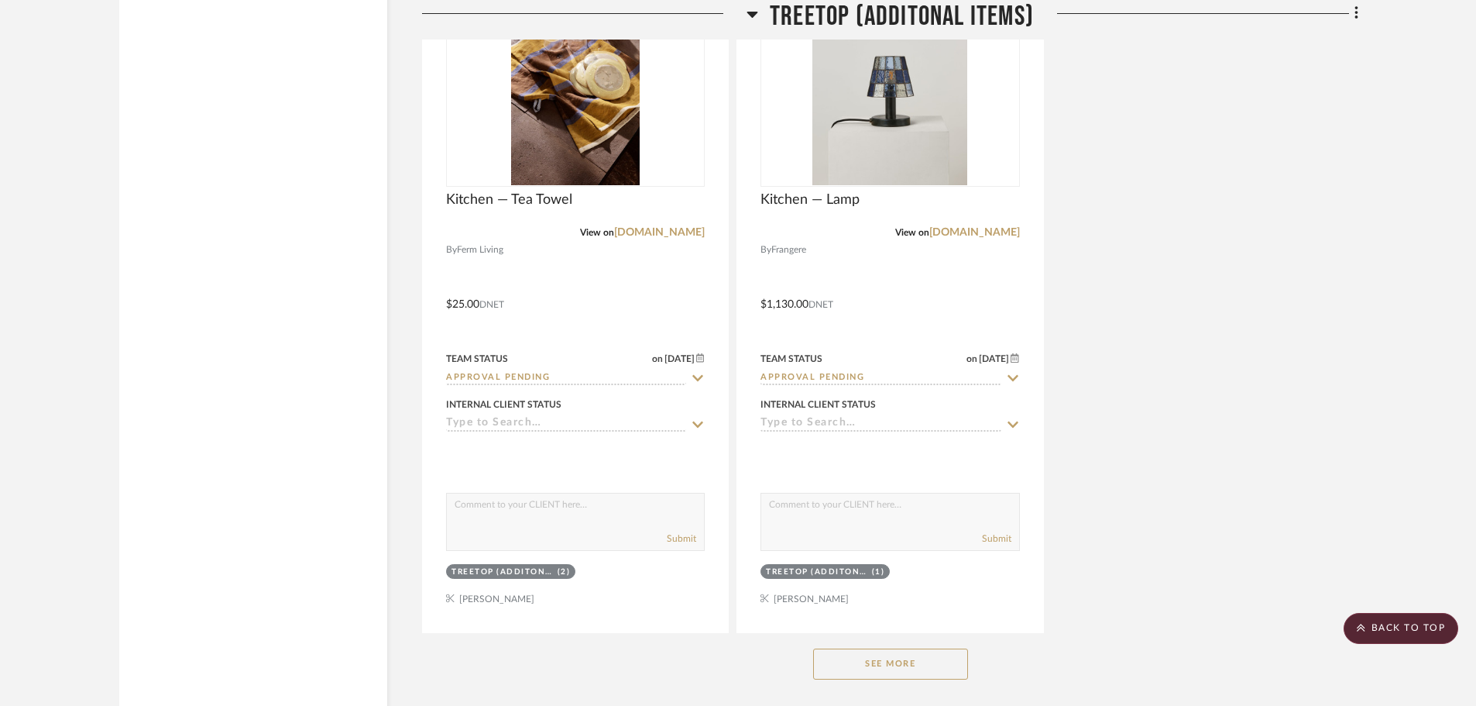
scroll to position [4183, 0]
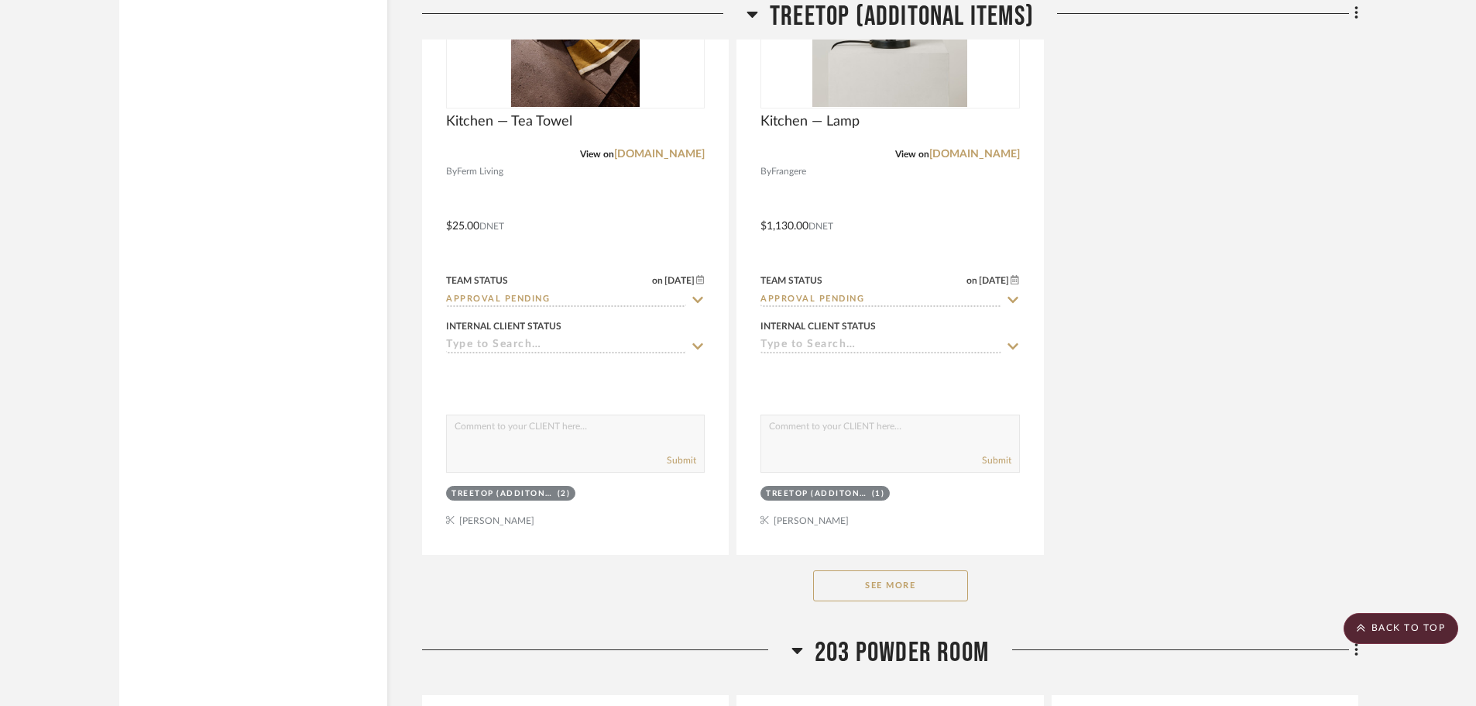
click at [918, 589] on button "See More" at bounding box center [890, 585] width 155 height 31
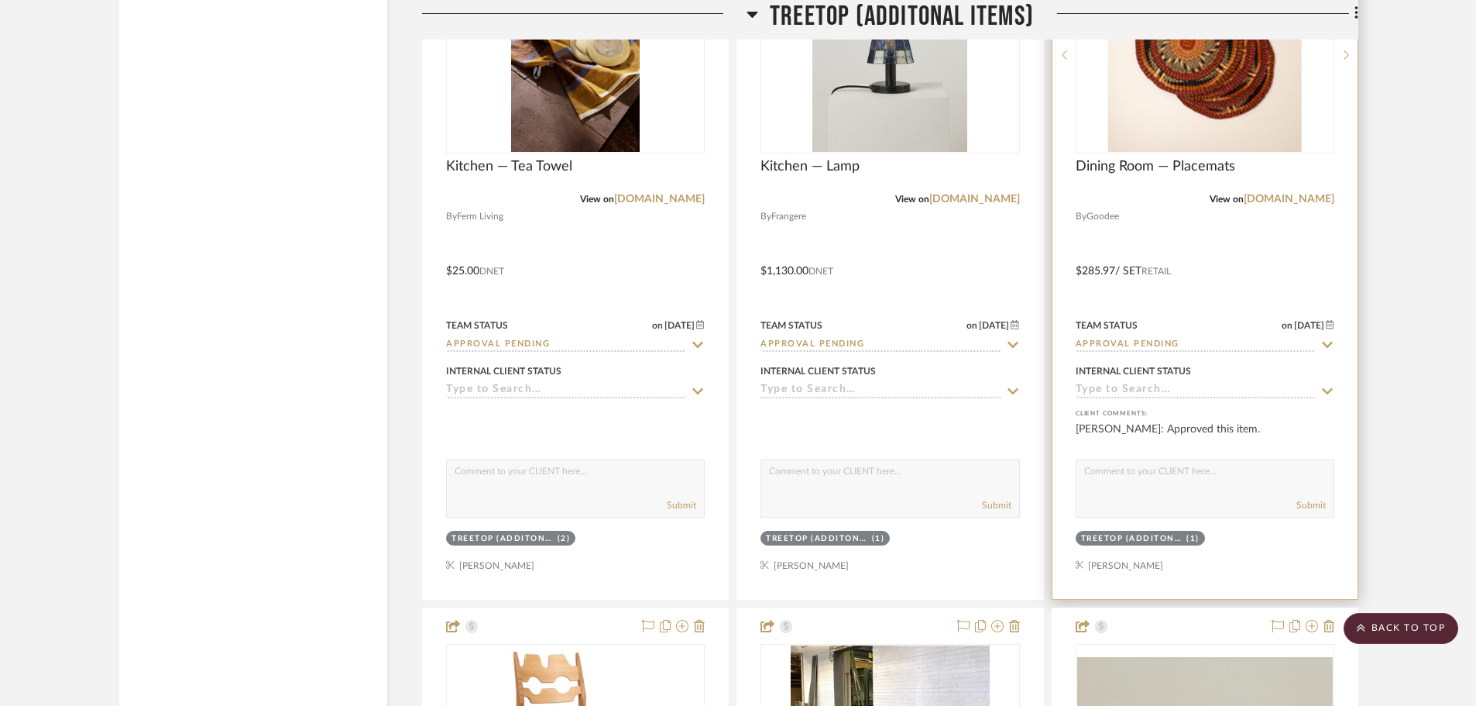
scroll to position [4106, 0]
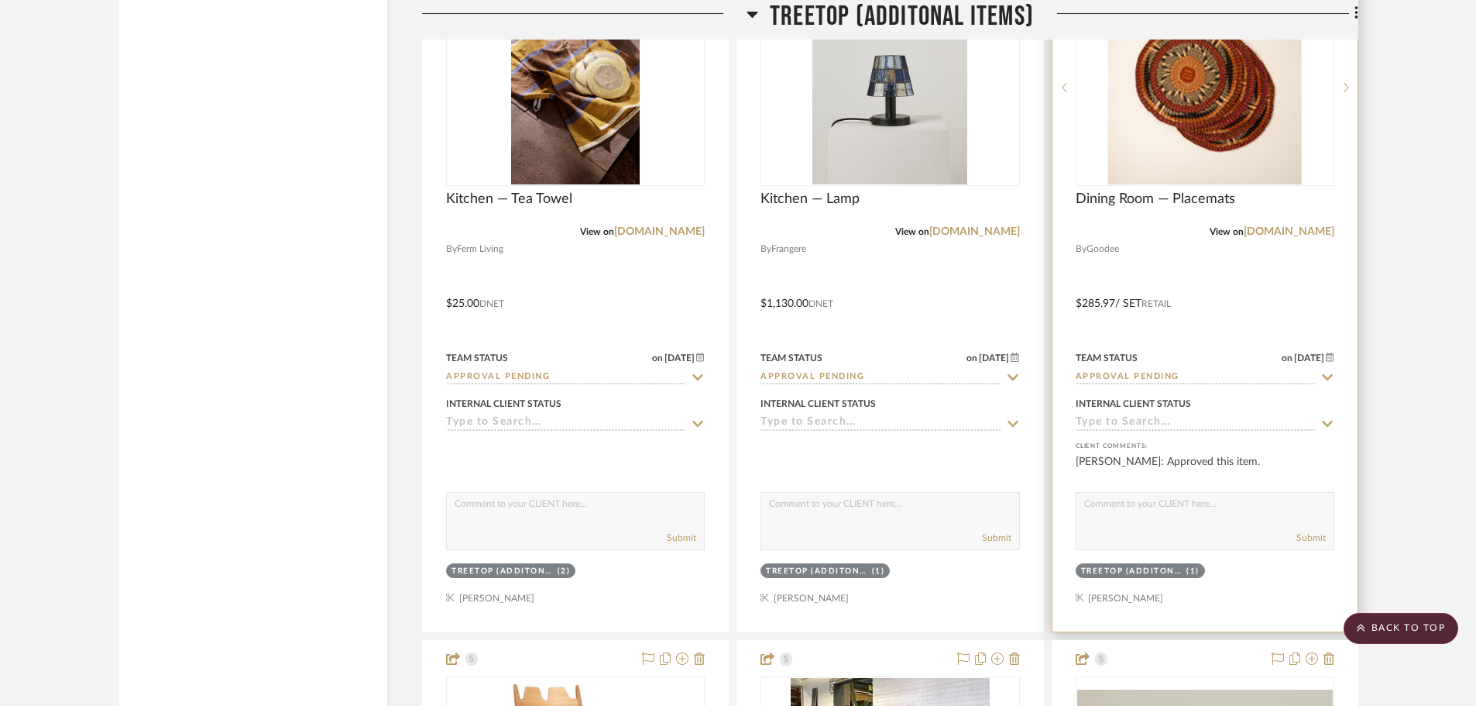
click at [1141, 373] on input "Approval Pending" at bounding box center [1196, 377] width 240 height 15
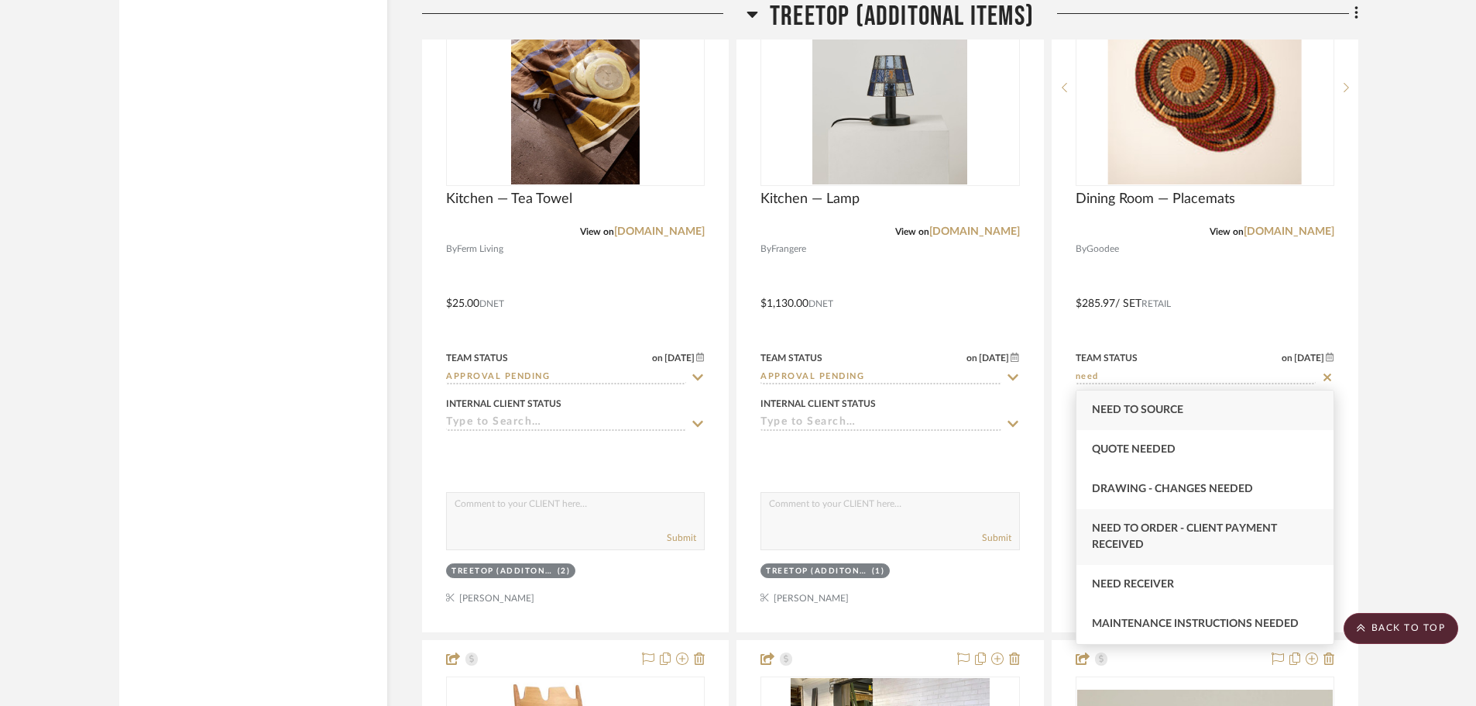
type input "need"
click at [1179, 541] on div "Need to Order - Client Payment Received" at bounding box center [1205, 537] width 257 height 56
type input "[DATE]"
type input "Need to Order - Client Payment Received"
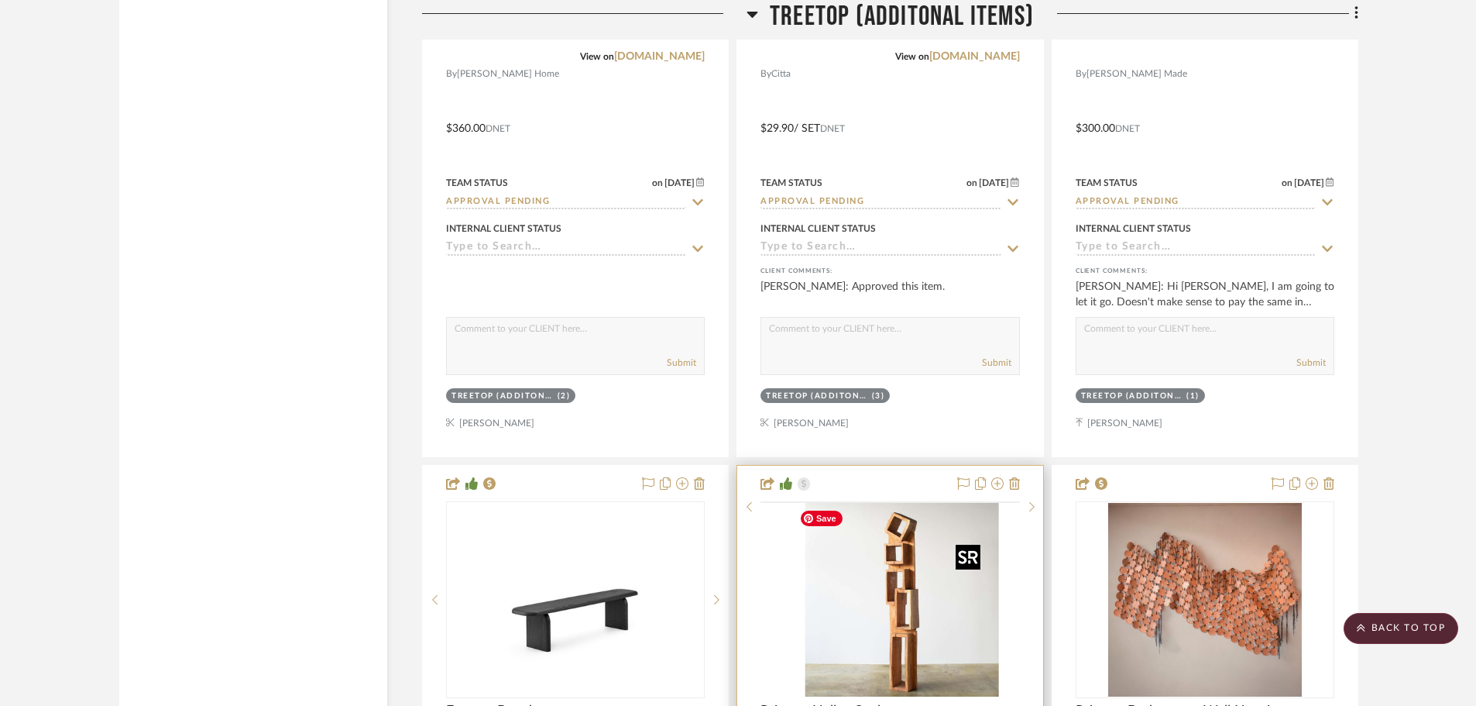
scroll to position [5965, 0]
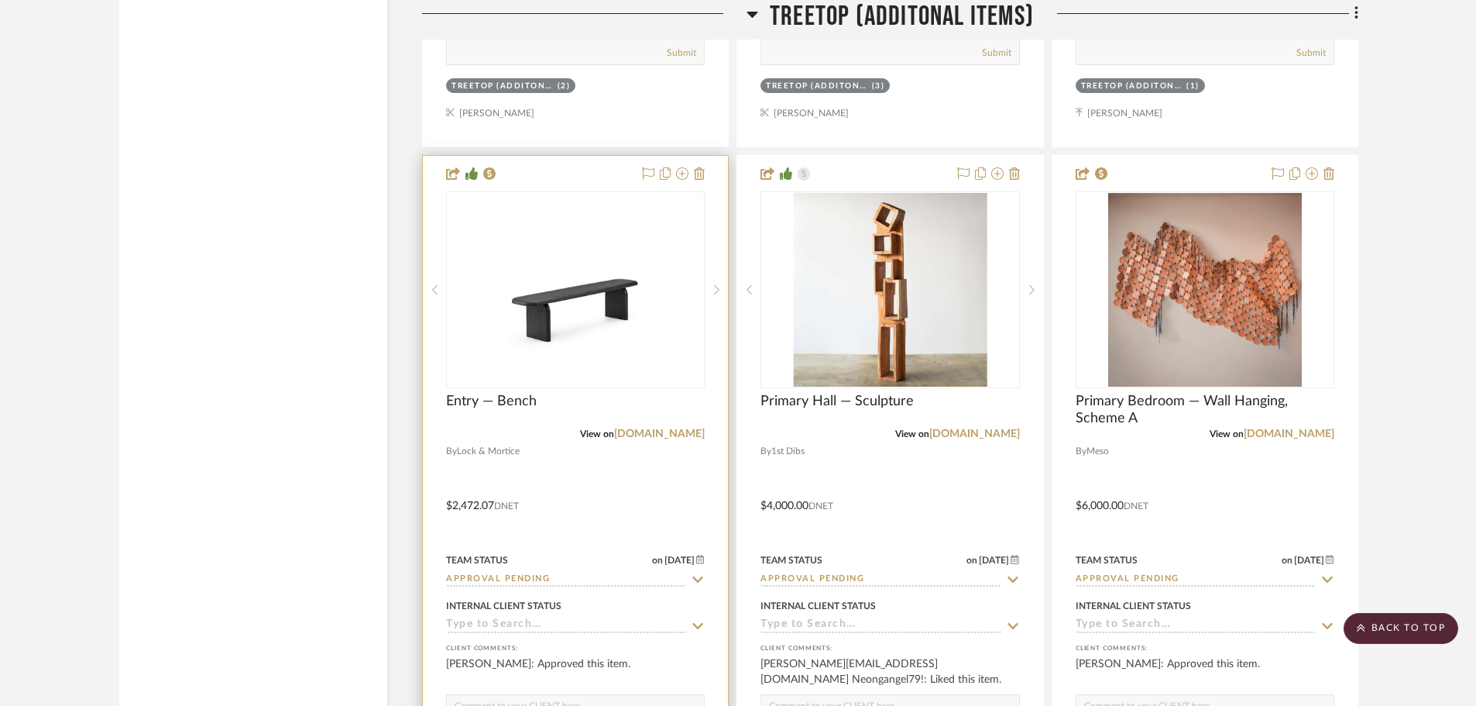
click at [553, 579] on input "Approval Pending" at bounding box center [566, 579] width 240 height 15
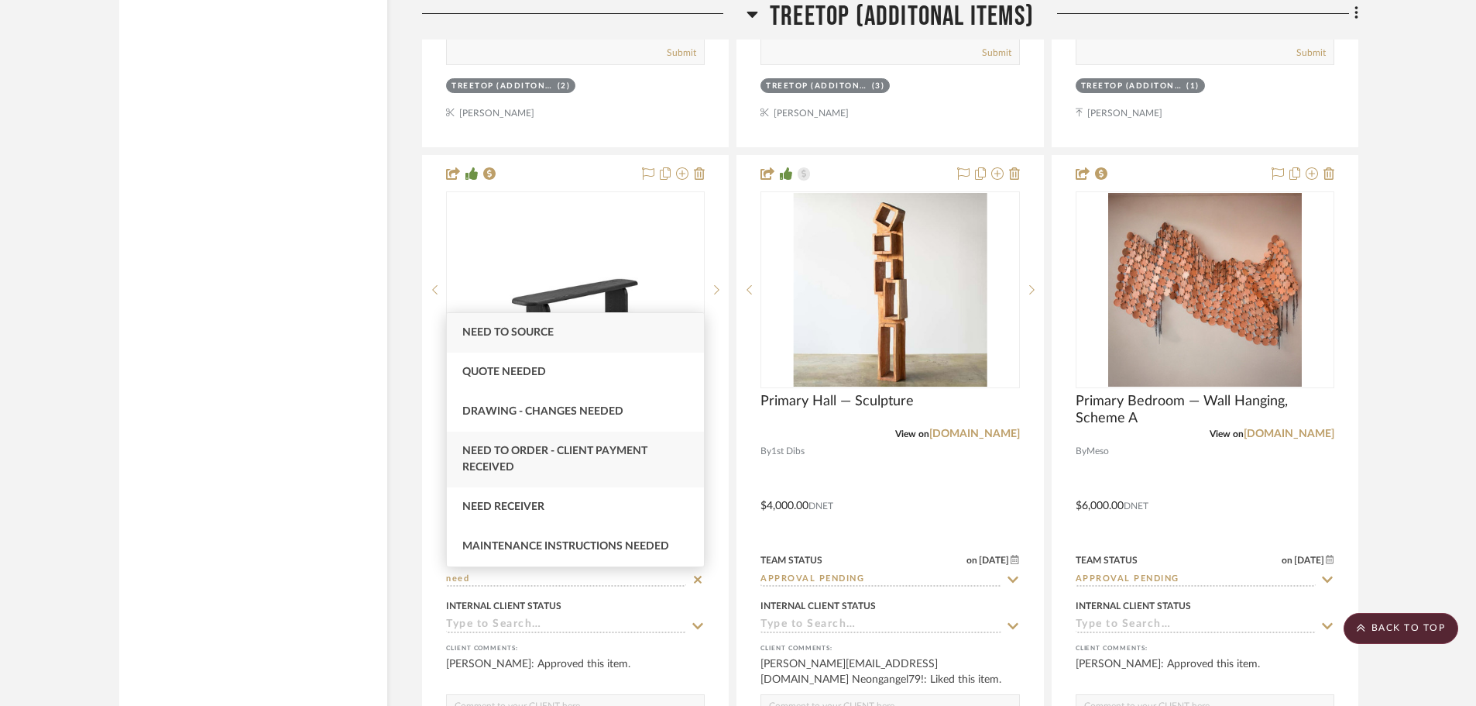
type input "need"
click at [607, 456] on div "Need to Order - Client Payment Received" at bounding box center [575, 459] width 257 height 56
type input "[DATE]"
type input "Need to Order - Client Payment Received"
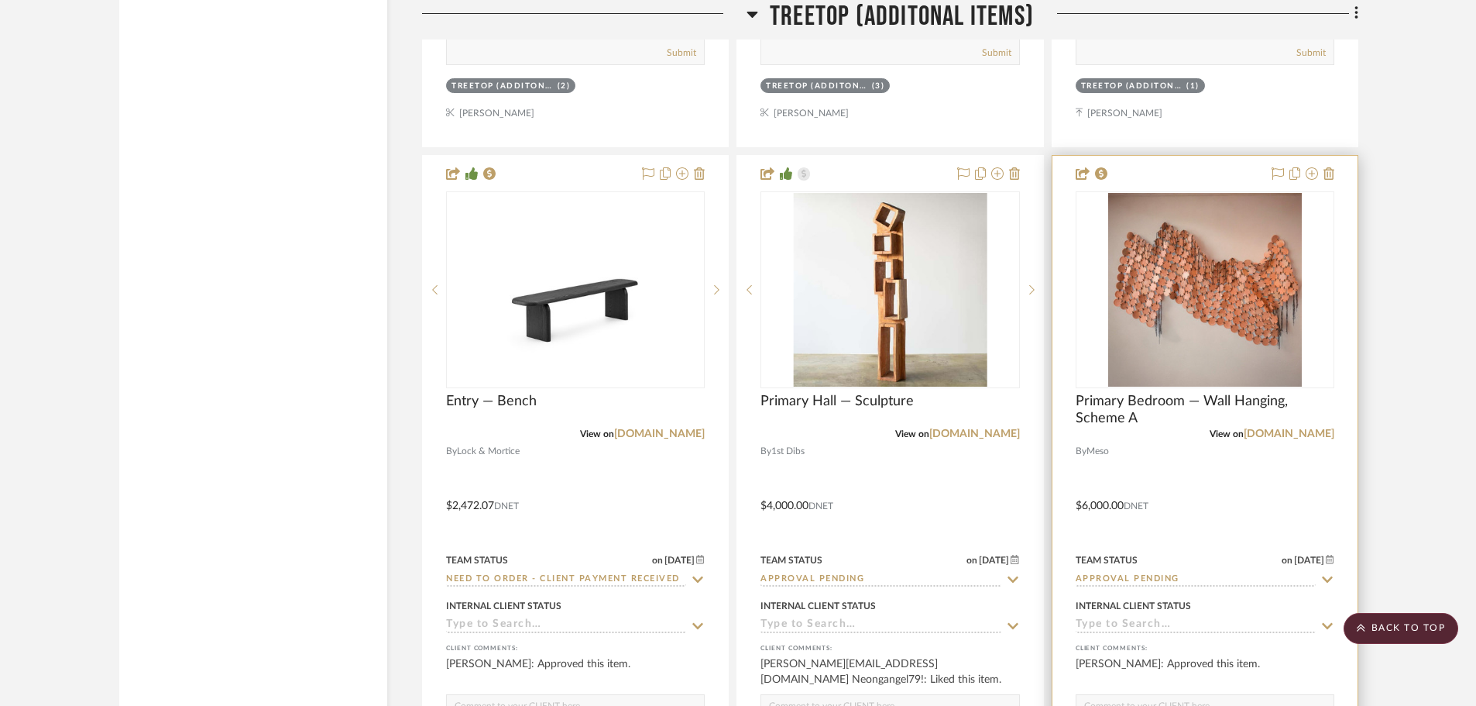
click at [1120, 572] on input "Approval Pending" at bounding box center [1196, 579] width 240 height 15
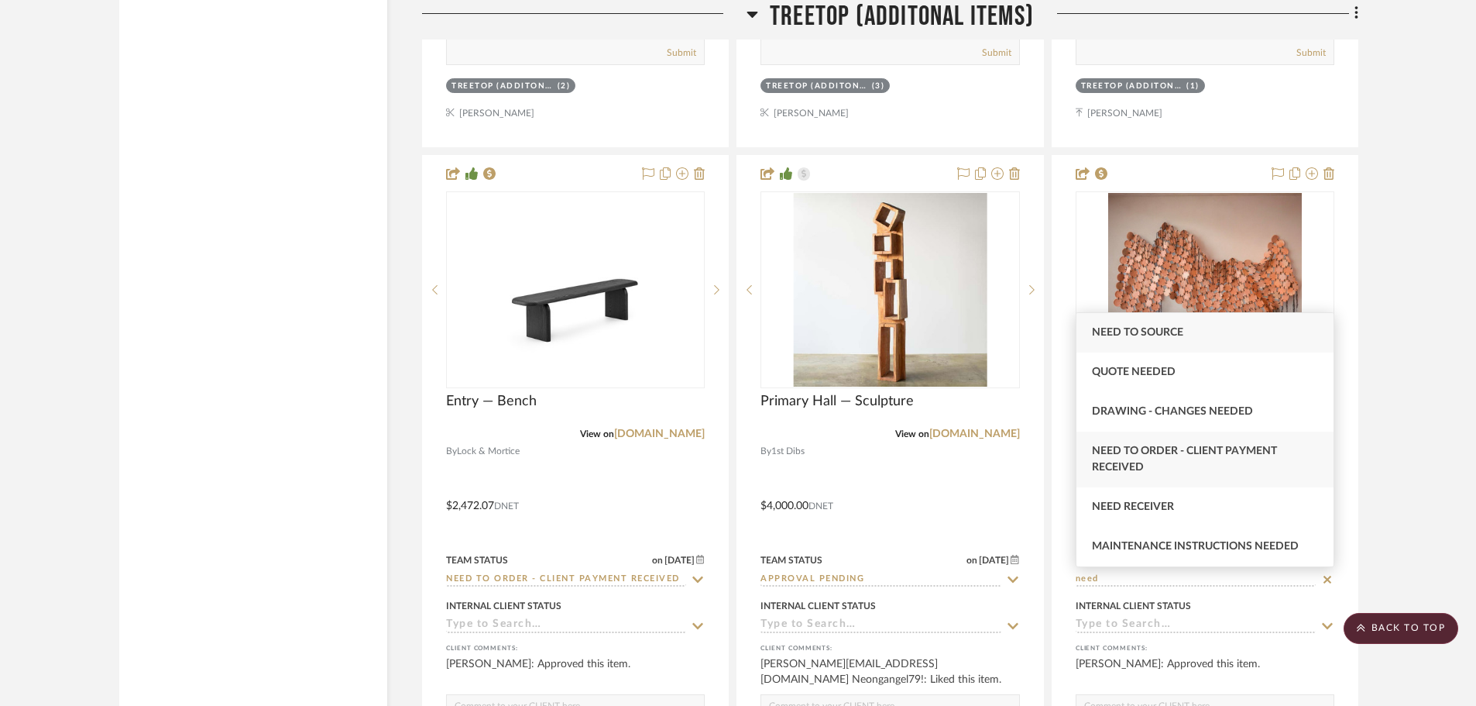
type input "need"
click at [1196, 456] on div "Need to Order - Client Payment Received" at bounding box center [1205, 459] width 257 height 56
type input "[DATE]"
type input "Need to Order - Client Payment Received"
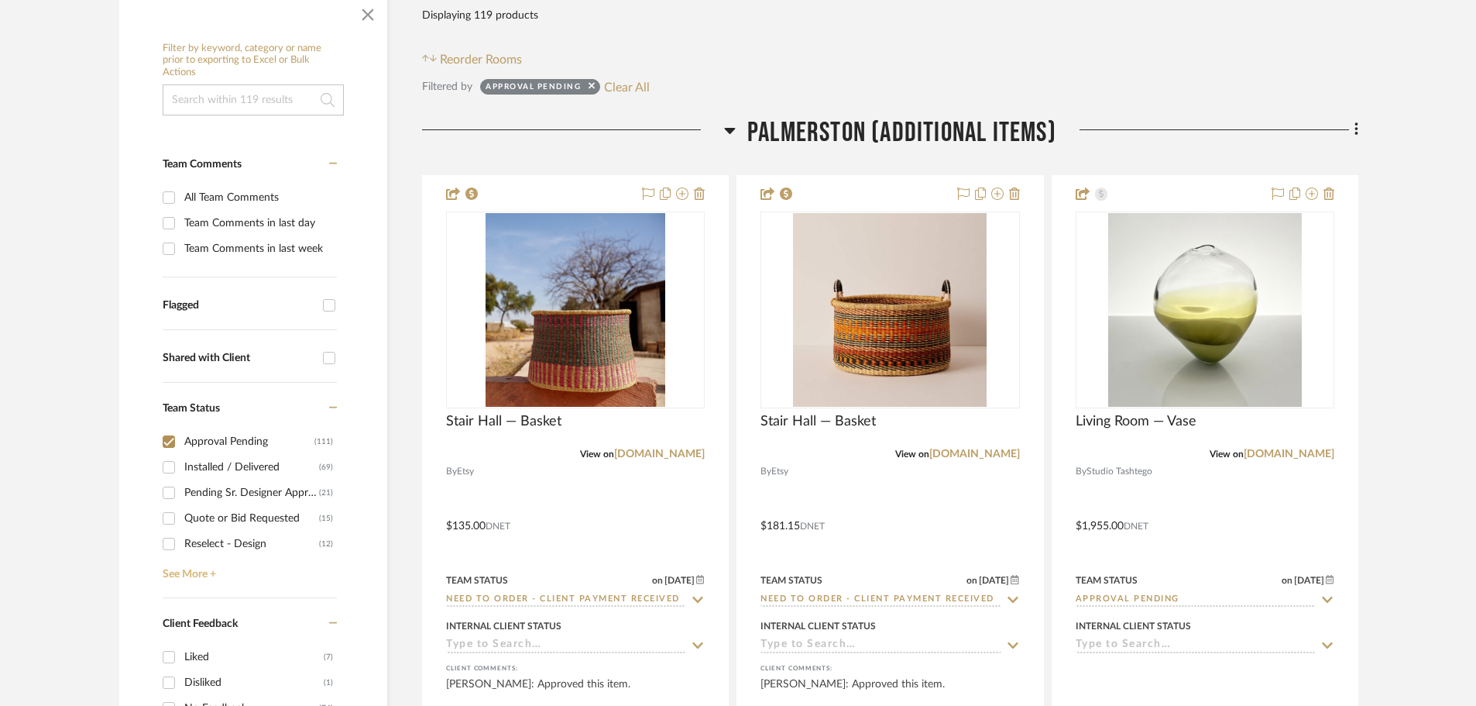
scroll to position [387, 0]
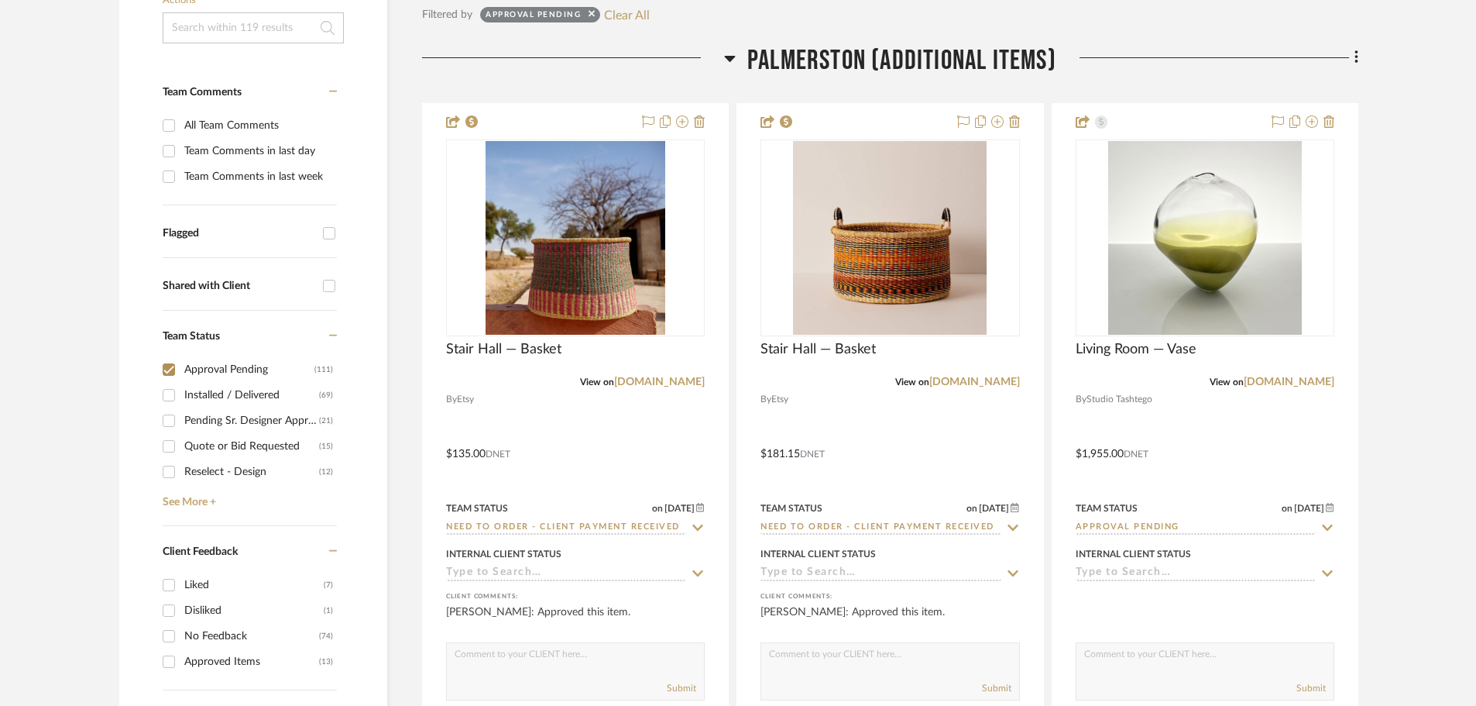
click at [170, 369] on input "Approval Pending (111)" at bounding box center [168, 369] width 25 height 25
checkbox input "false"
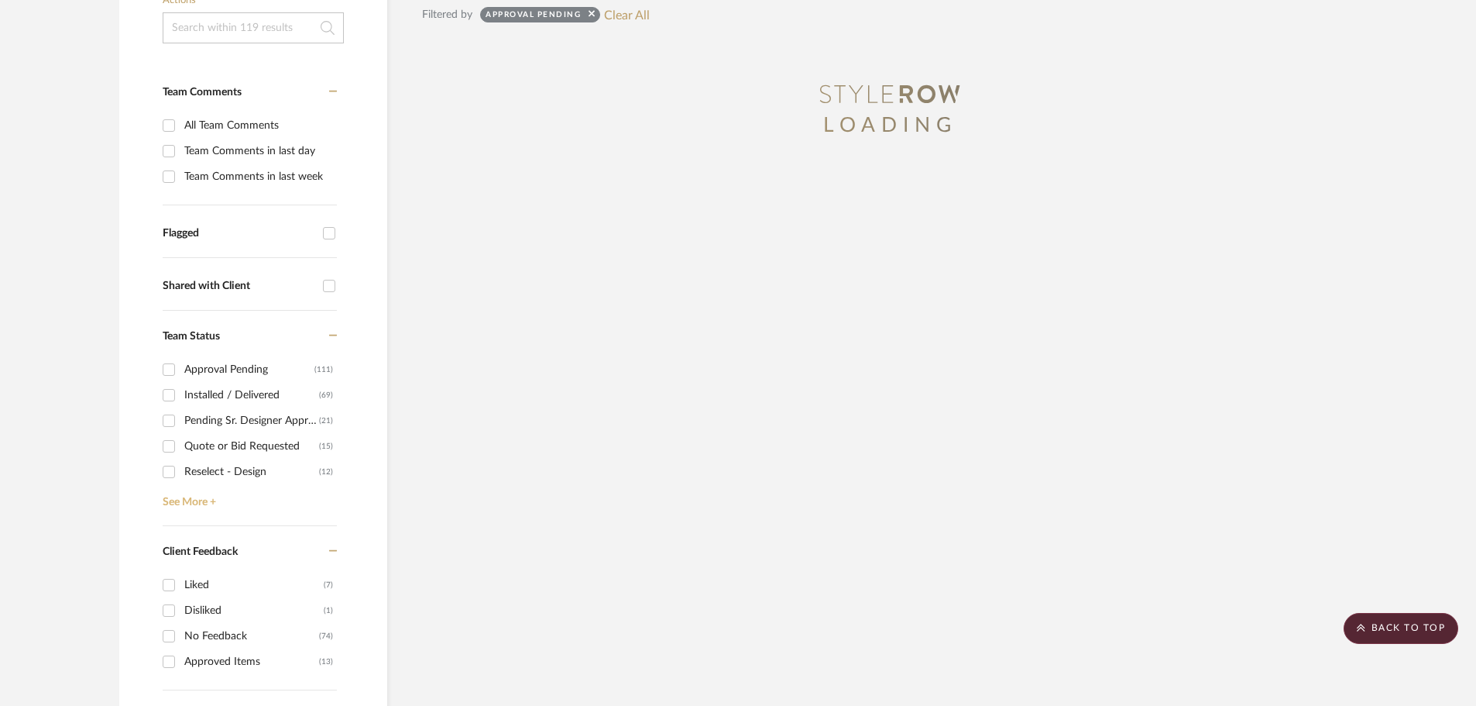
click at [193, 498] on link "See More +" at bounding box center [248, 496] width 178 height 25
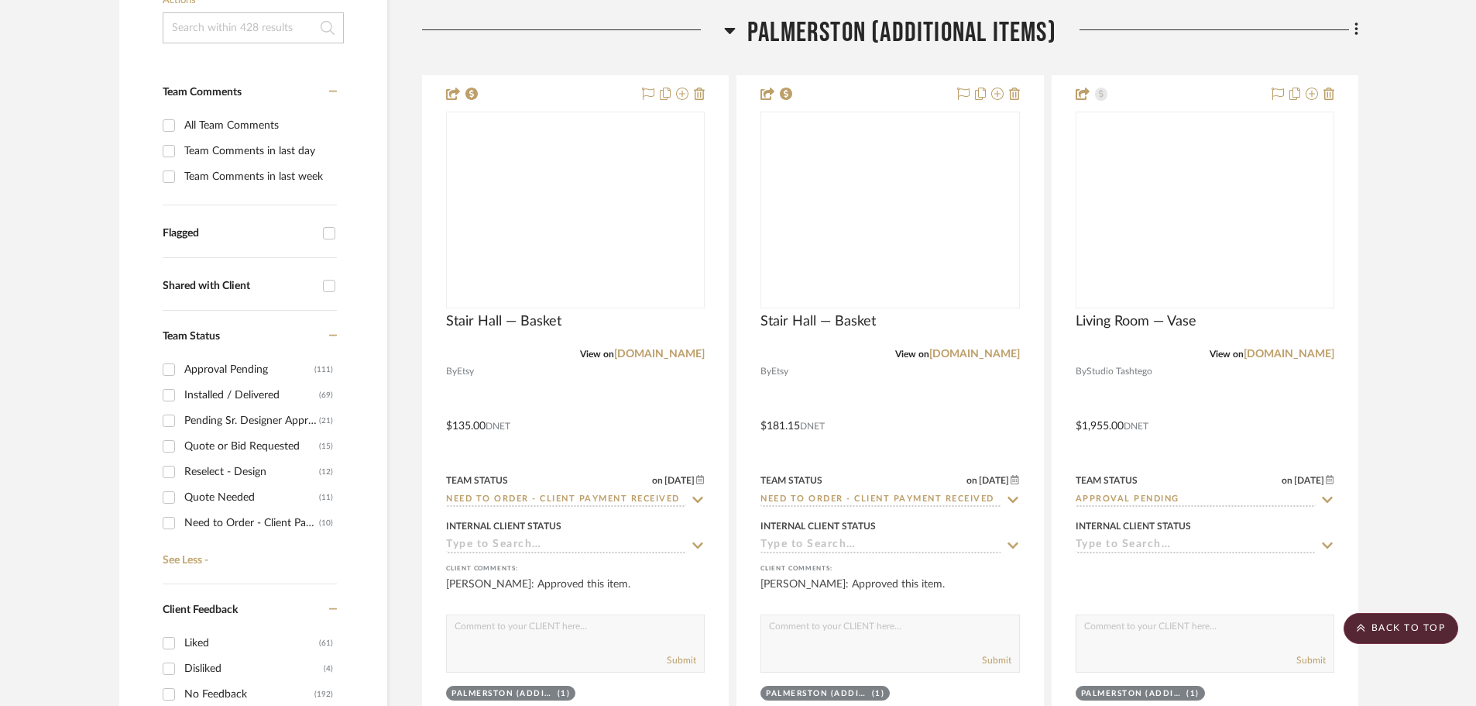
click at [243, 521] on div "Need to Order - Client Payment Received" at bounding box center [251, 522] width 135 height 25
click at [181, 521] on input "Need to Order - Client Payment Received (10)" at bounding box center [168, 522] width 25 height 25
checkbox input "true"
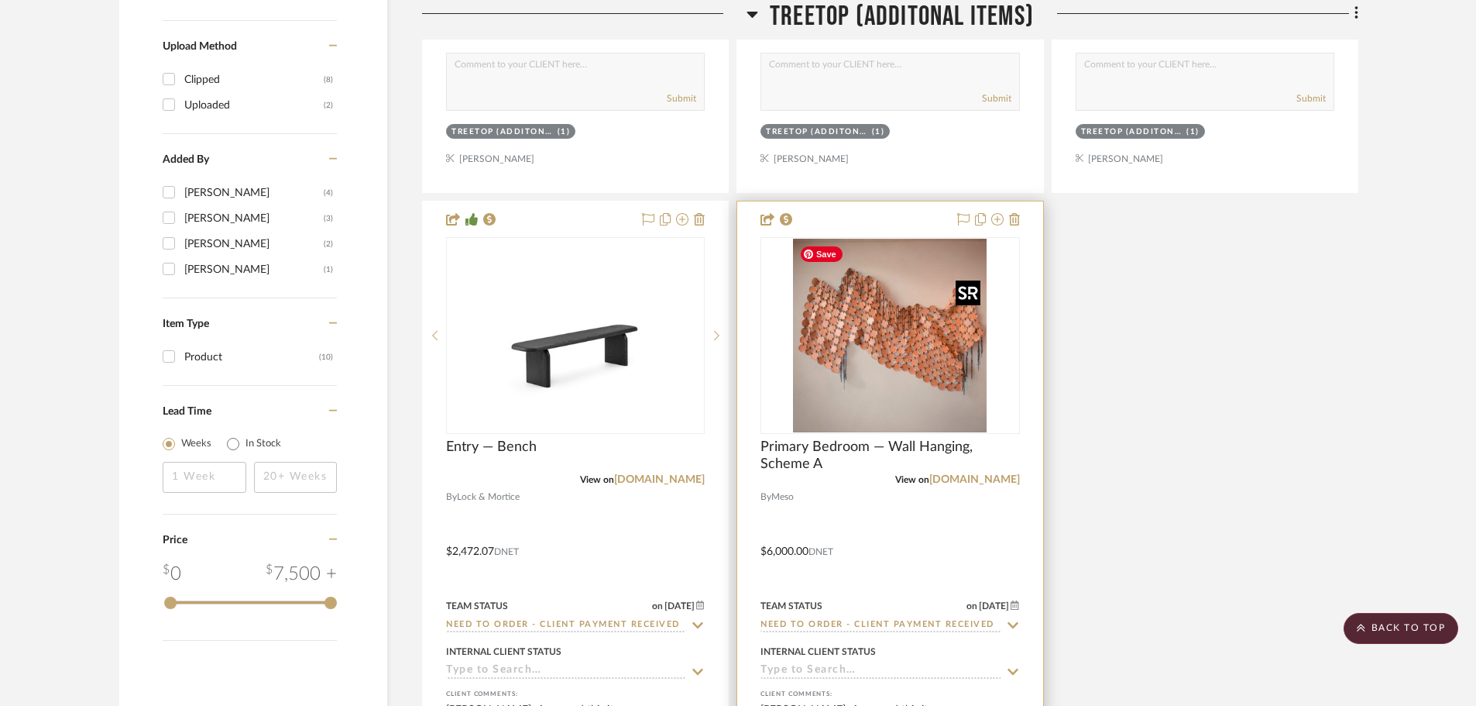
scroll to position [1937, 0]
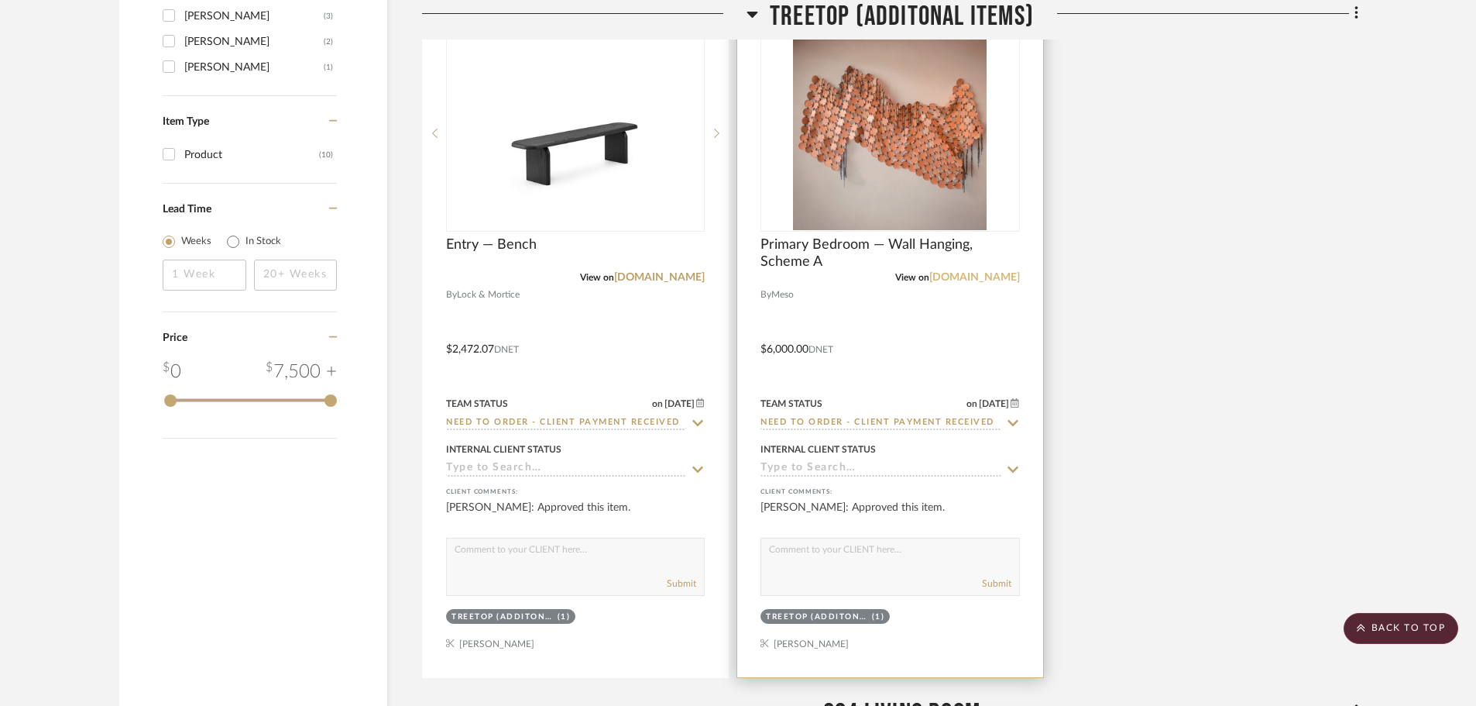
click at [992, 273] on link "[DOMAIN_NAME]" at bounding box center [975, 277] width 91 height 11
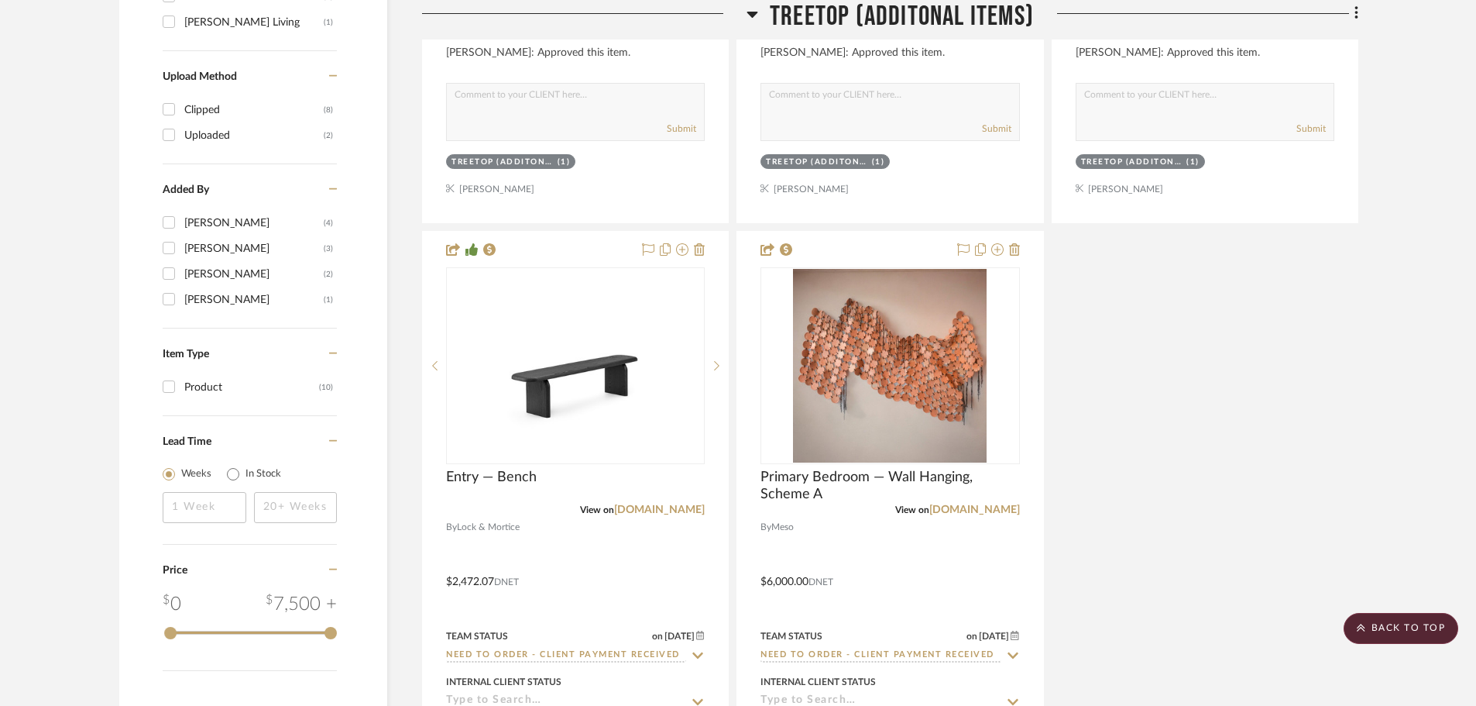
scroll to position [1549, 0]
